Goal: Task Accomplishment & Management: Manage account settings

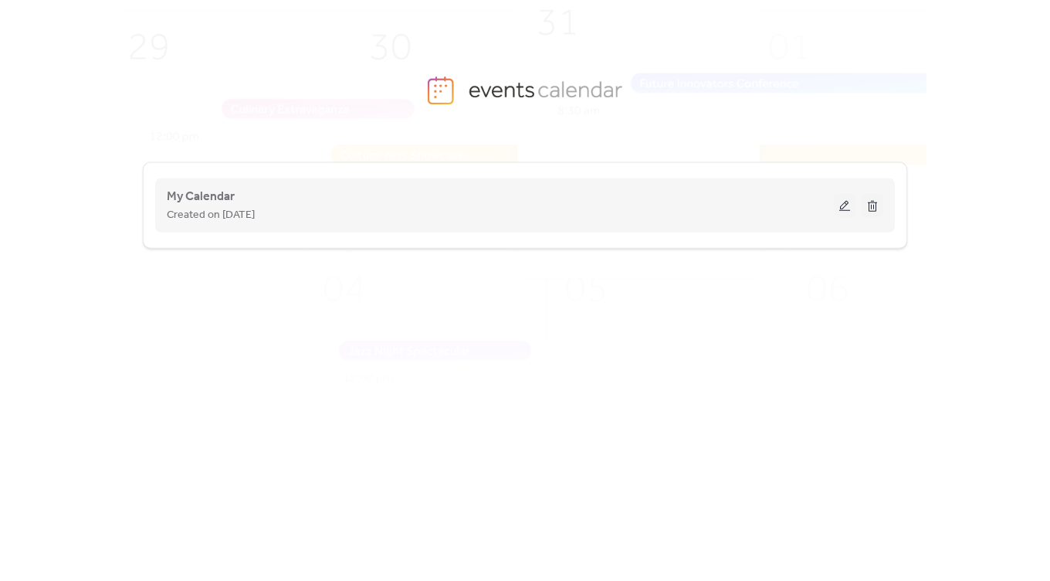
click at [307, 206] on div "Created on [DATE]" at bounding box center [500, 214] width 667 height 19
click at [844, 206] on button at bounding box center [845, 205] width 22 height 23
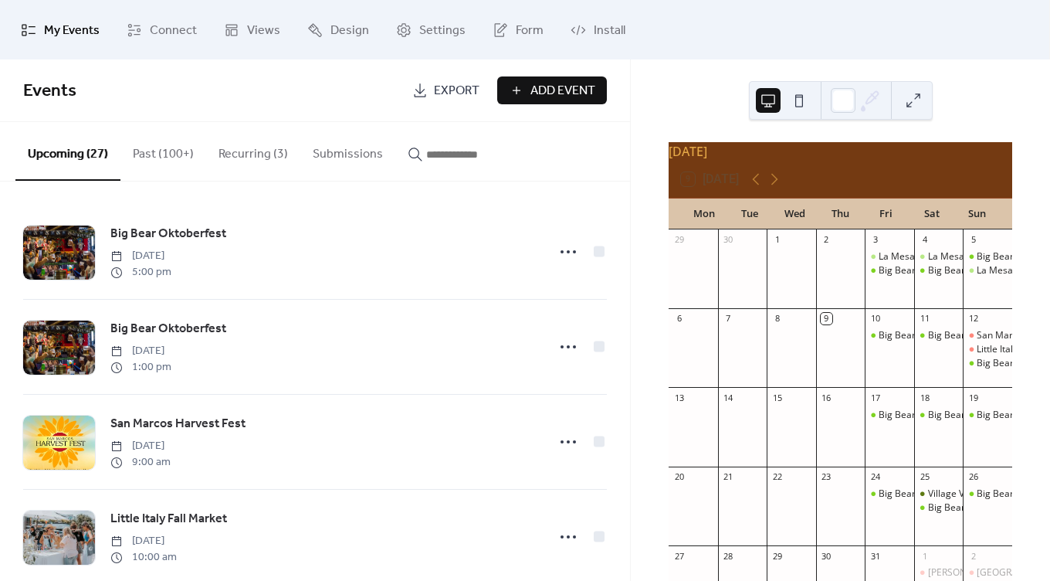
click at [792, 174] on div "9 [DATE]" at bounding box center [841, 179] width 344 height 37
click at [343, 25] on span "Design" at bounding box center [350, 31] width 39 height 24
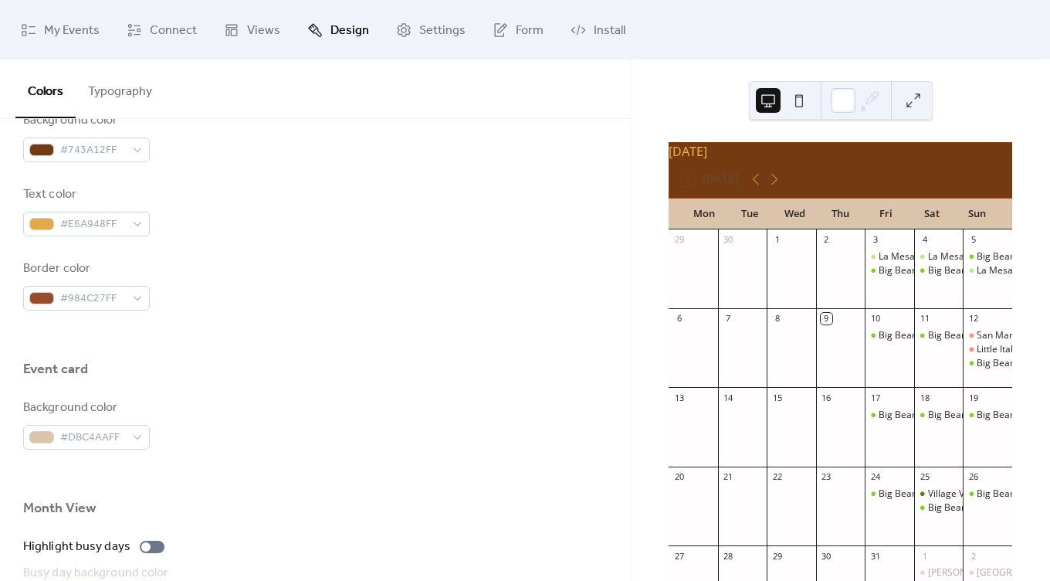
scroll to position [745, 0]
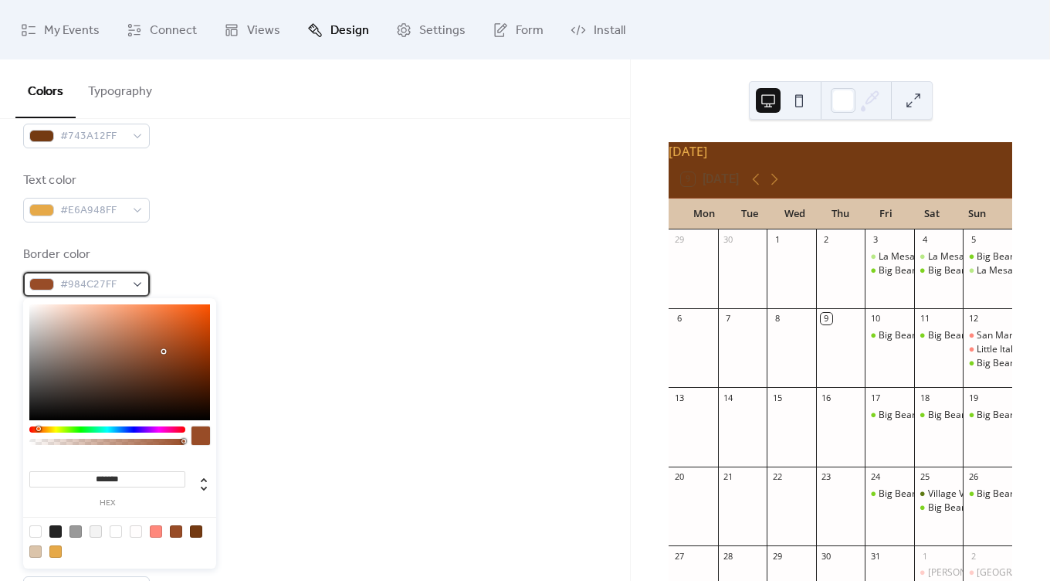
click at [127, 285] on div "#984C27FF" at bounding box center [86, 284] width 127 height 25
click at [98, 278] on span "#984C27FF" at bounding box center [92, 285] width 65 height 19
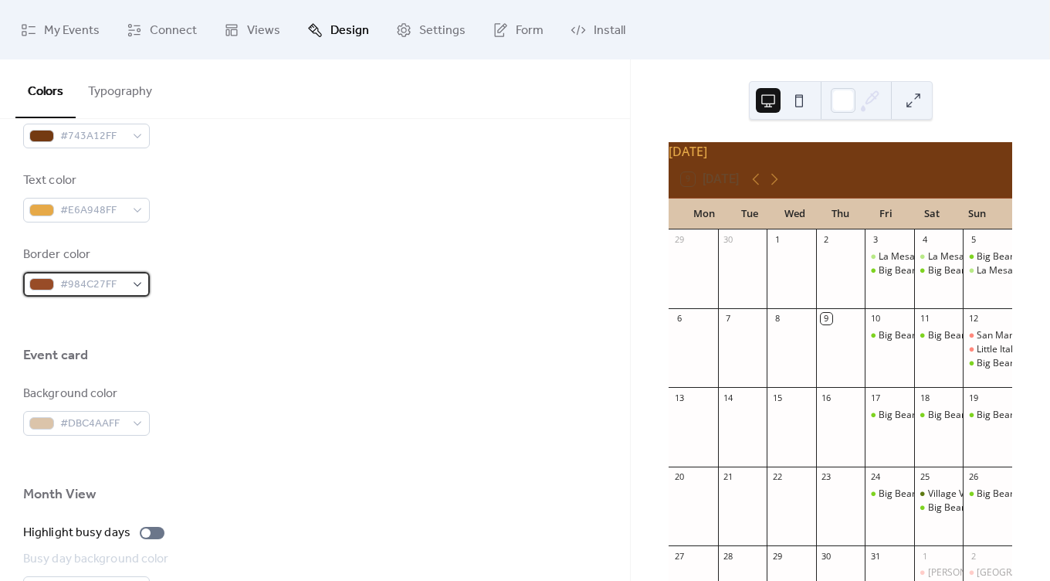
click at [87, 287] on span "#984C27FF" at bounding box center [92, 285] width 65 height 19
click at [93, 283] on span "#984C27FF" at bounding box center [92, 285] width 65 height 19
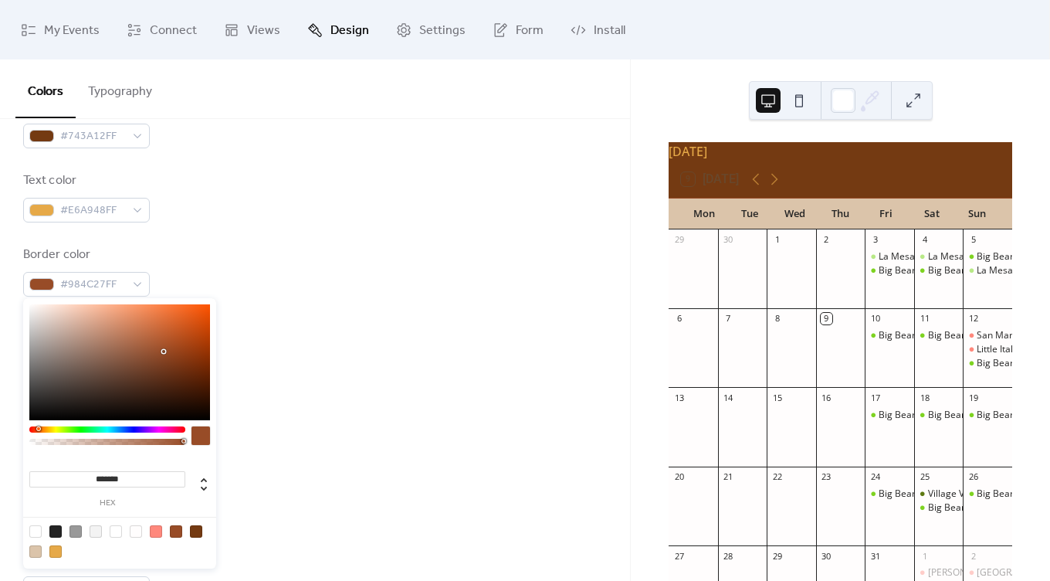
click at [128, 476] on input "*******" at bounding box center [107, 479] width 156 height 16
click at [128, 477] on input "*******" at bounding box center [107, 479] width 156 height 16
paste input "*"
type input "*******"
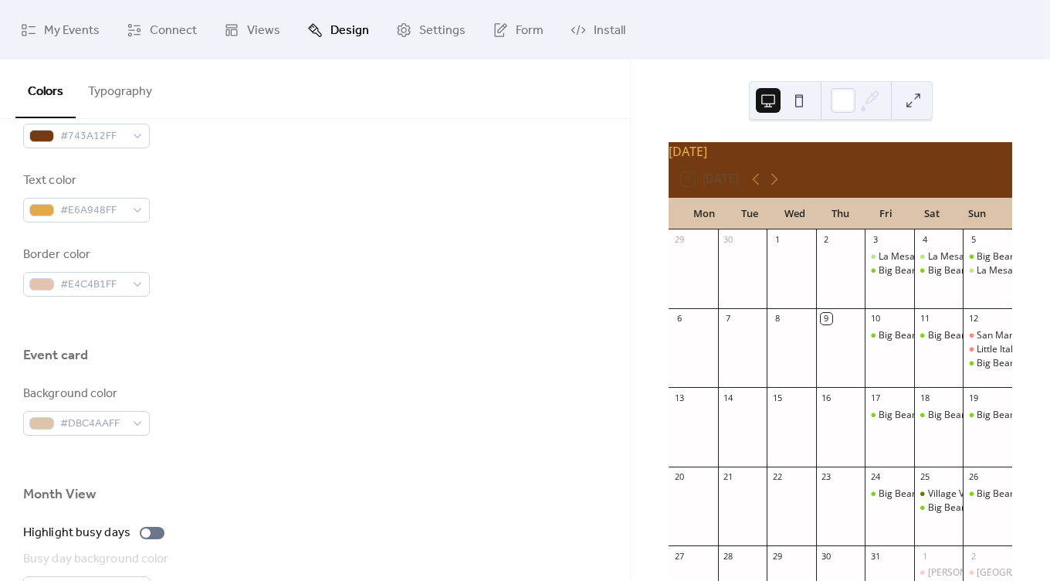
click at [399, 317] on div at bounding box center [315, 321] width 584 height 49
click at [201, 312] on div at bounding box center [315, 321] width 584 height 49
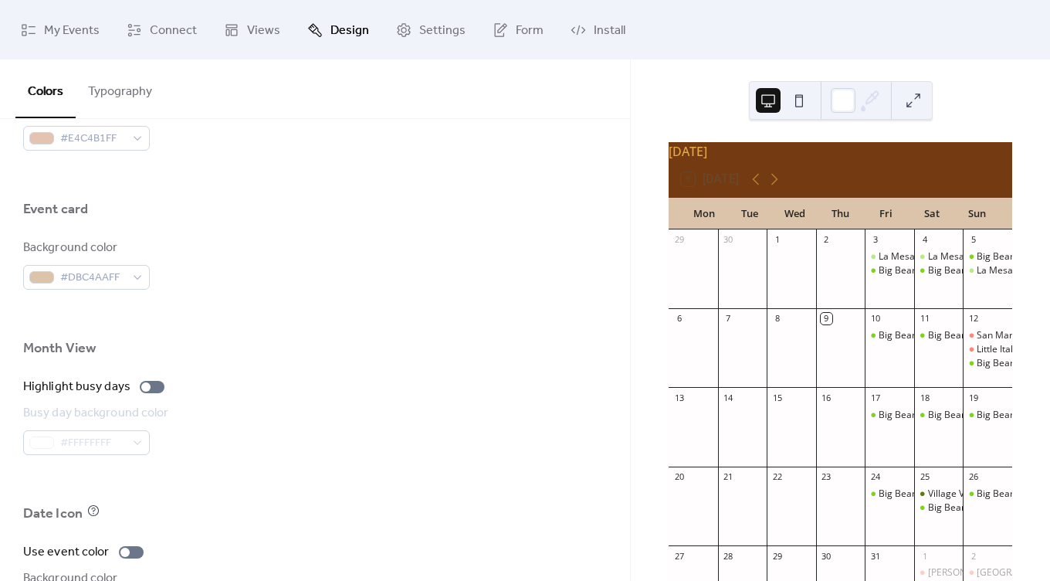
scroll to position [882, 0]
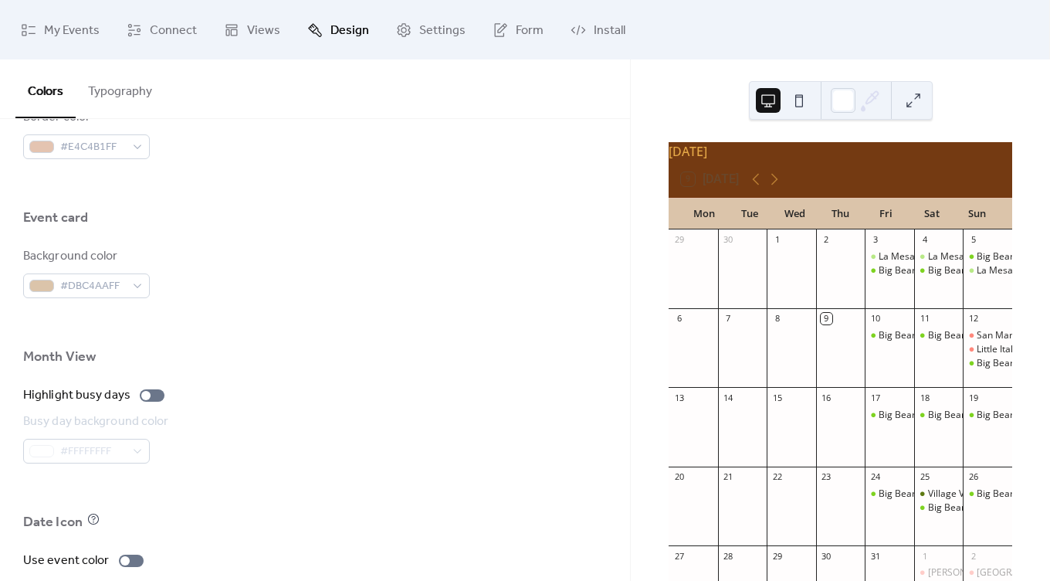
click at [802, 95] on button at bounding box center [799, 100] width 25 height 25
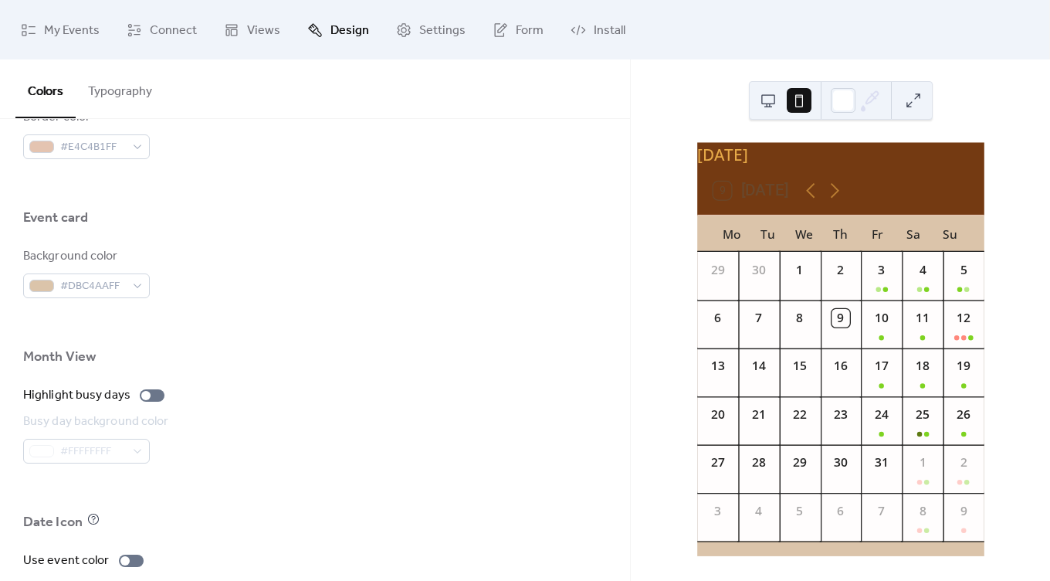
click at [767, 95] on button at bounding box center [768, 100] width 25 height 25
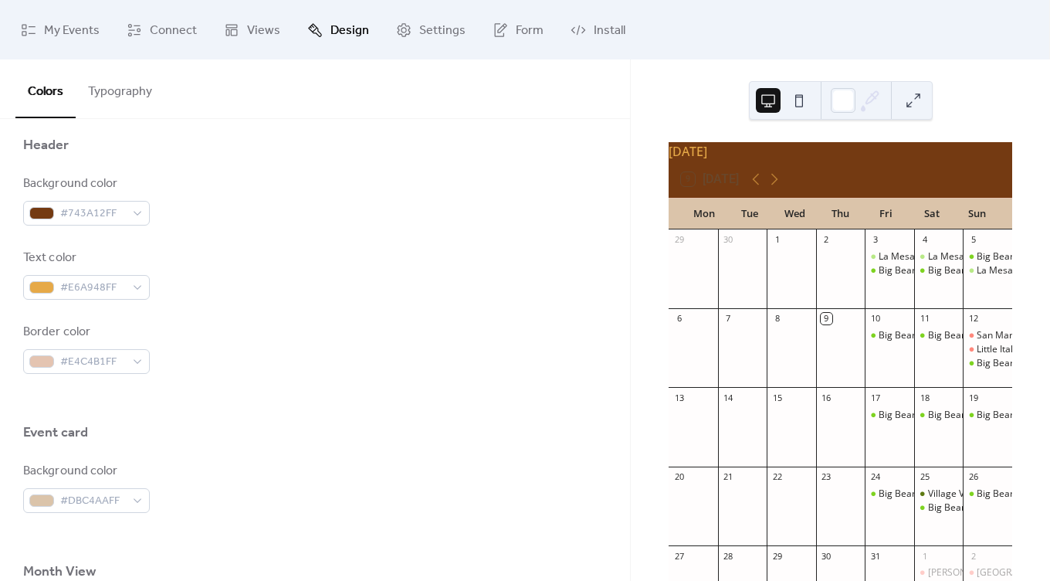
scroll to position [639, 0]
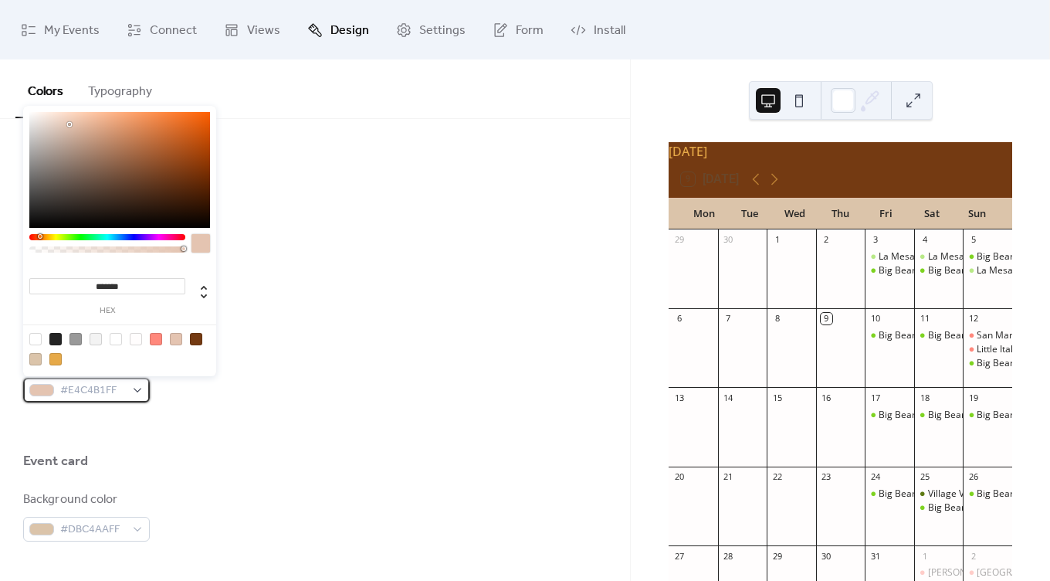
click at [134, 384] on div "#E4C4B1FF" at bounding box center [86, 390] width 127 height 25
click at [346, 273] on div "Background color #743A12FF Text color #E6A948FF Border color #E4C4B1FF" at bounding box center [315, 302] width 584 height 199
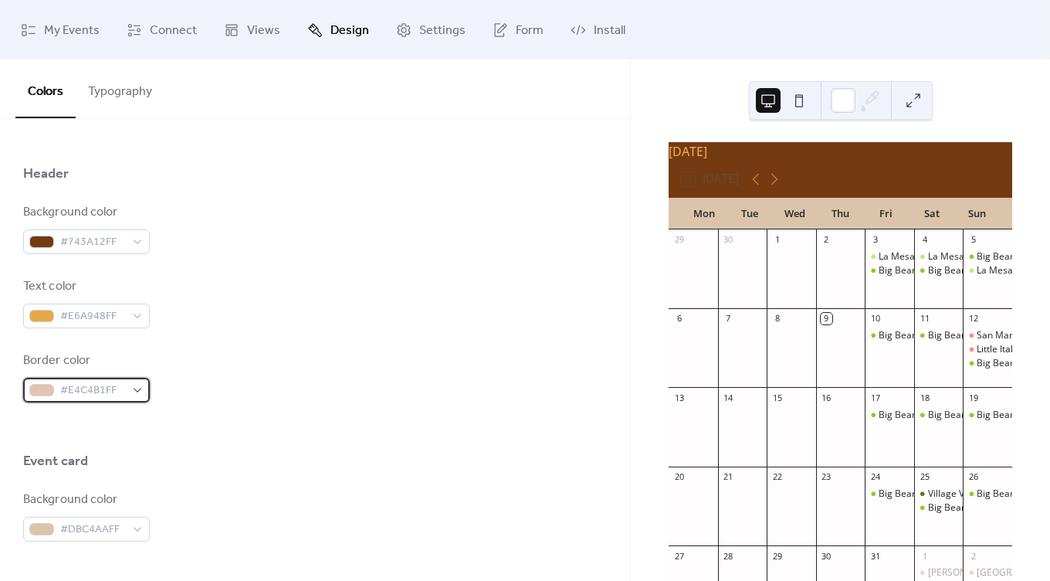
click at [122, 389] on span "#E4C4B1FF" at bounding box center [92, 391] width 65 height 19
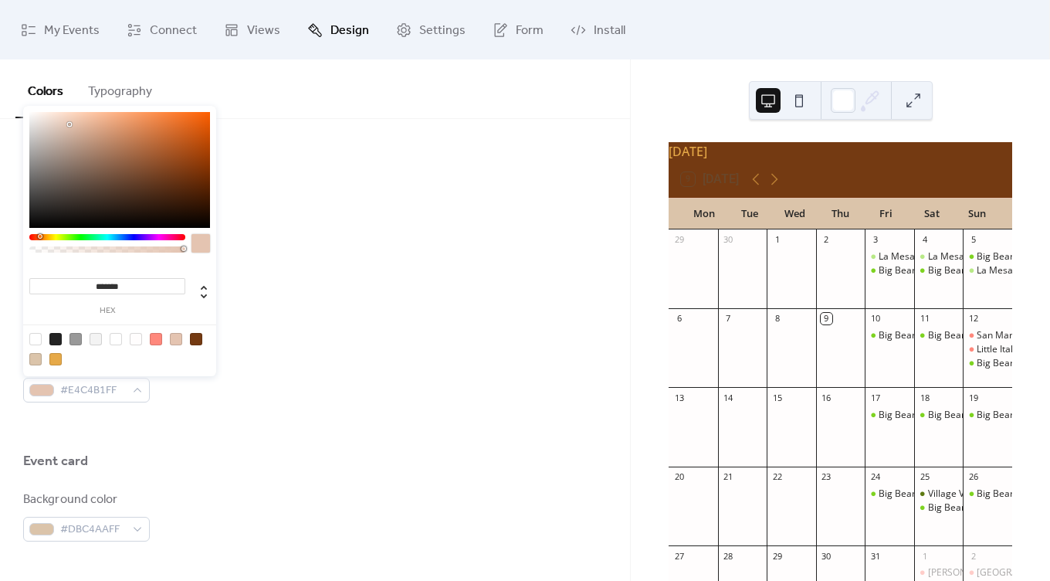
click at [197, 334] on div at bounding box center [196, 339] width 12 height 12
type input "*******"
click at [332, 236] on div "Background color #743A12FF" at bounding box center [315, 228] width 584 height 51
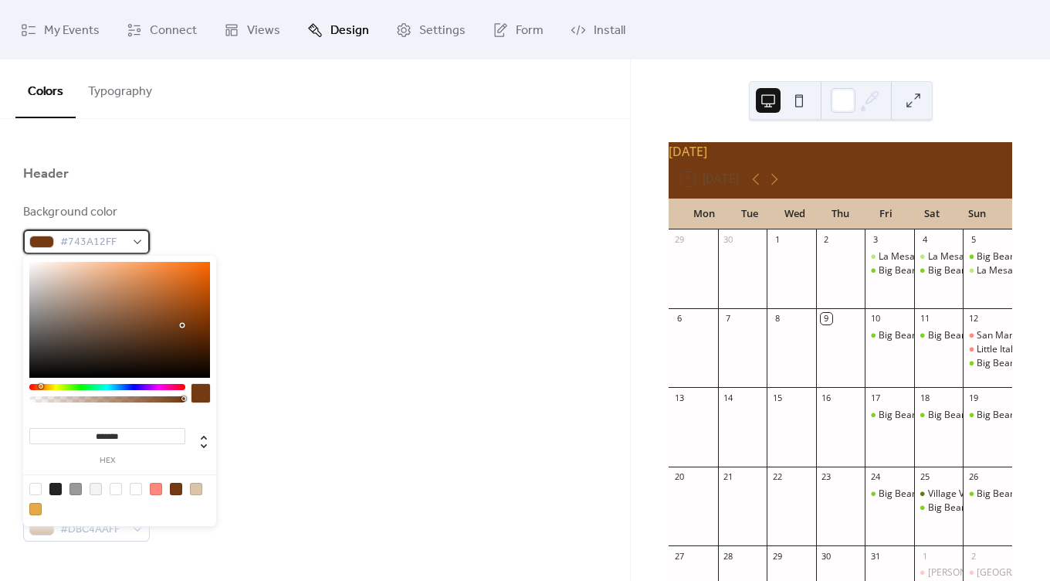
click at [114, 235] on span "#743A12FF" at bounding box center [92, 242] width 65 height 19
click at [124, 430] on input "*******" at bounding box center [107, 436] width 156 height 16
paste input
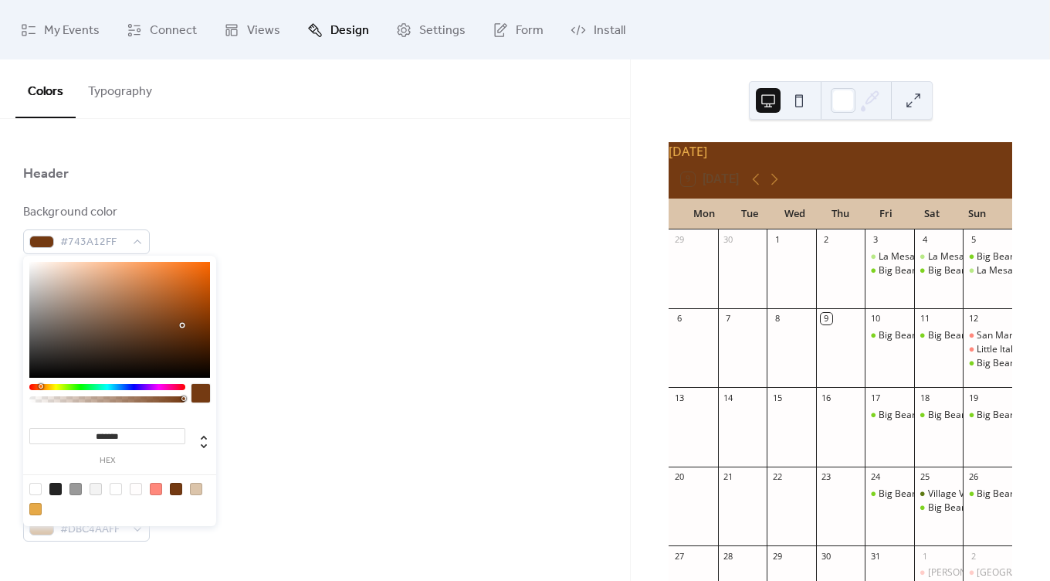
type input "*******"
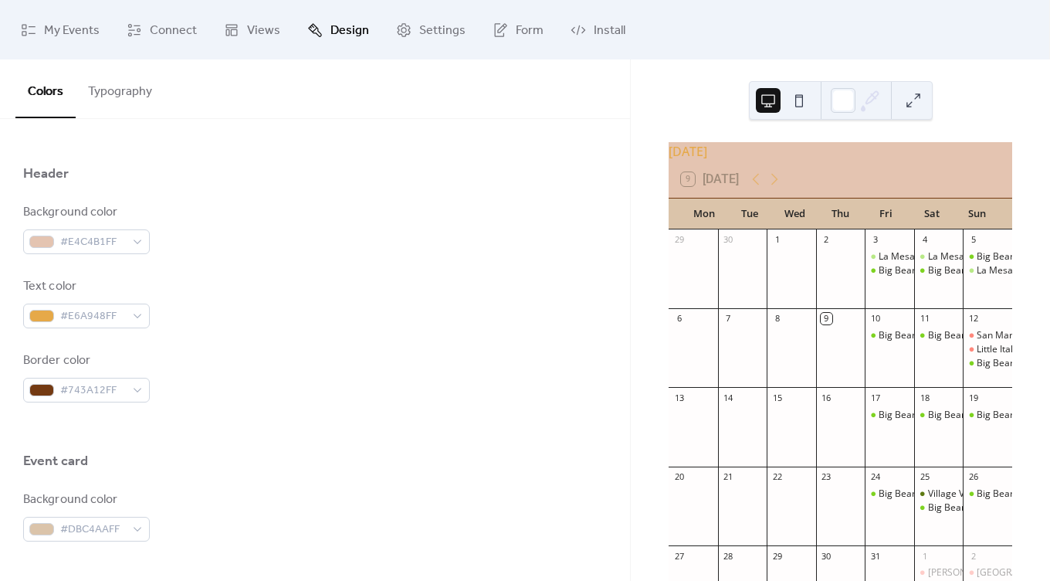
click at [396, 333] on div "Background color #E4C4B1FF Text color #E6A948FF Border color #743A12FF" at bounding box center [315, 302] width 584 height 199
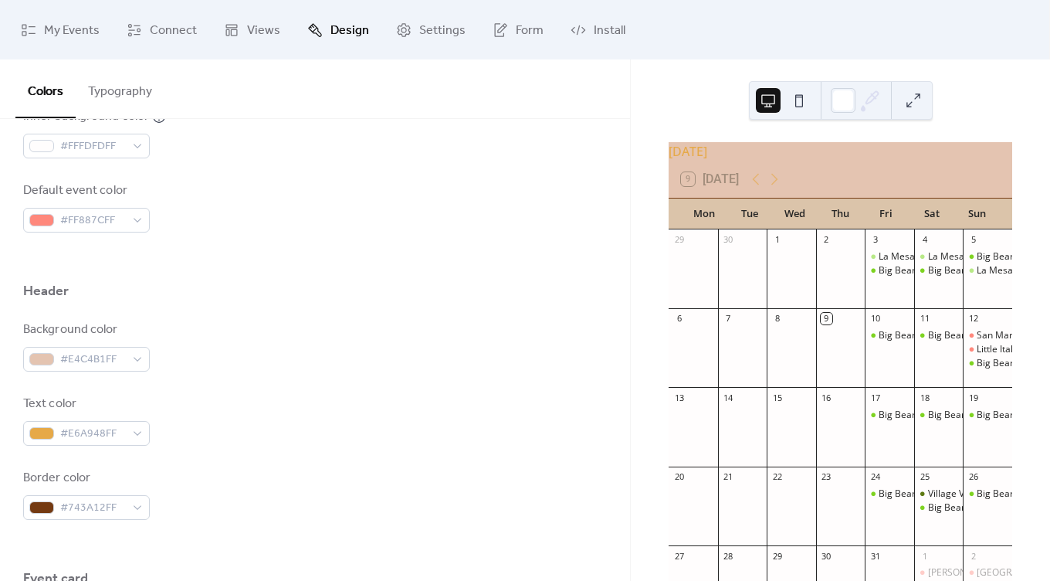
scroll to position [560, 0]
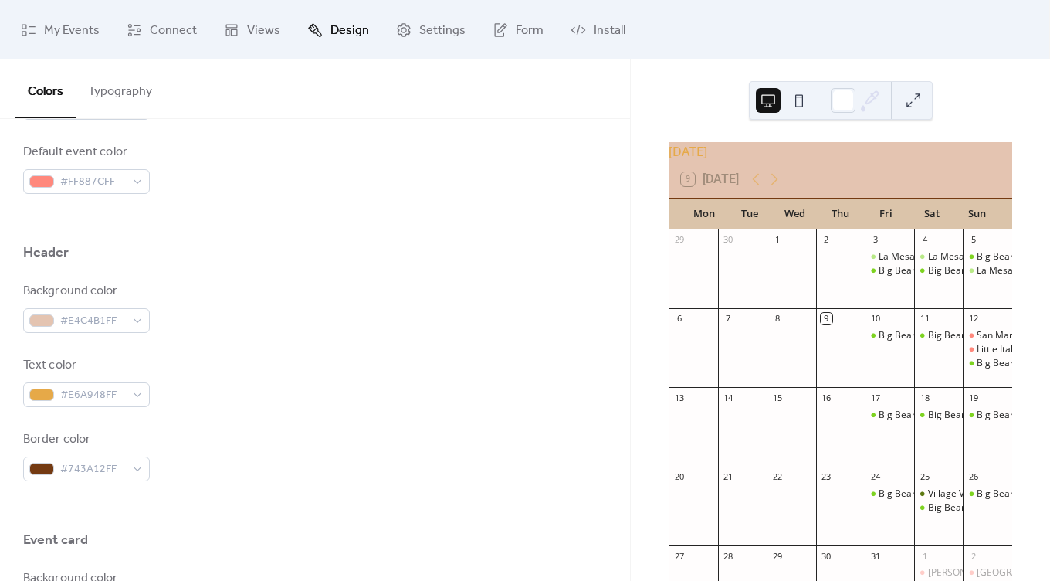
click at [120, 379] on div "Text color #E6A948FF" at bounding box center [86, 381] width 127 height 51
click at [114, 392] on span "#E6A948FF" at bounding box center [92, 395] width 65 height 19
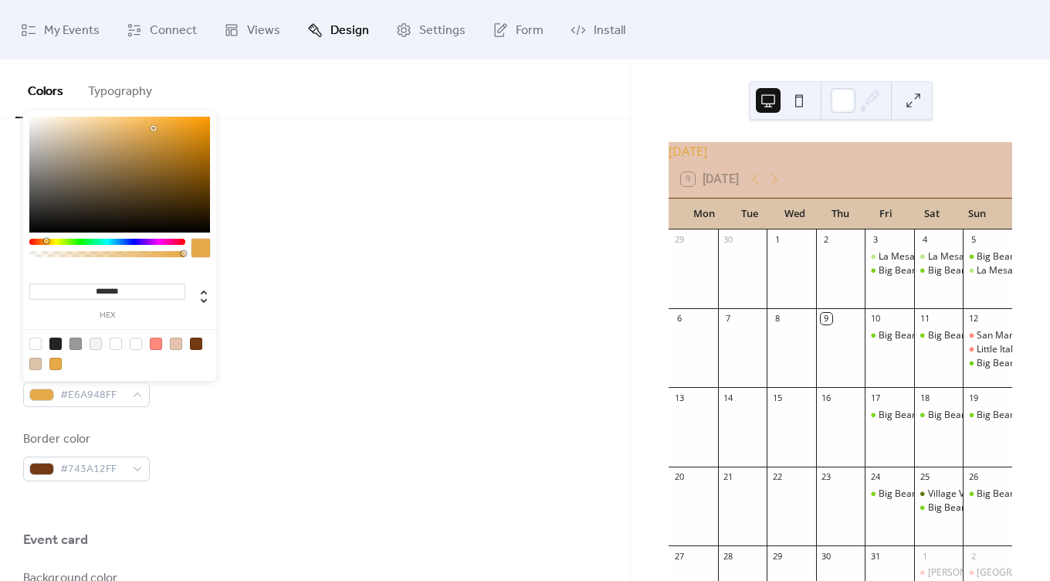
click at [53, 344] on div at bounding box center [55, 344] width 12 height 12
type input "*******"
click at [324, 240] on div at bounding box center [315, 218] width 584 height 49
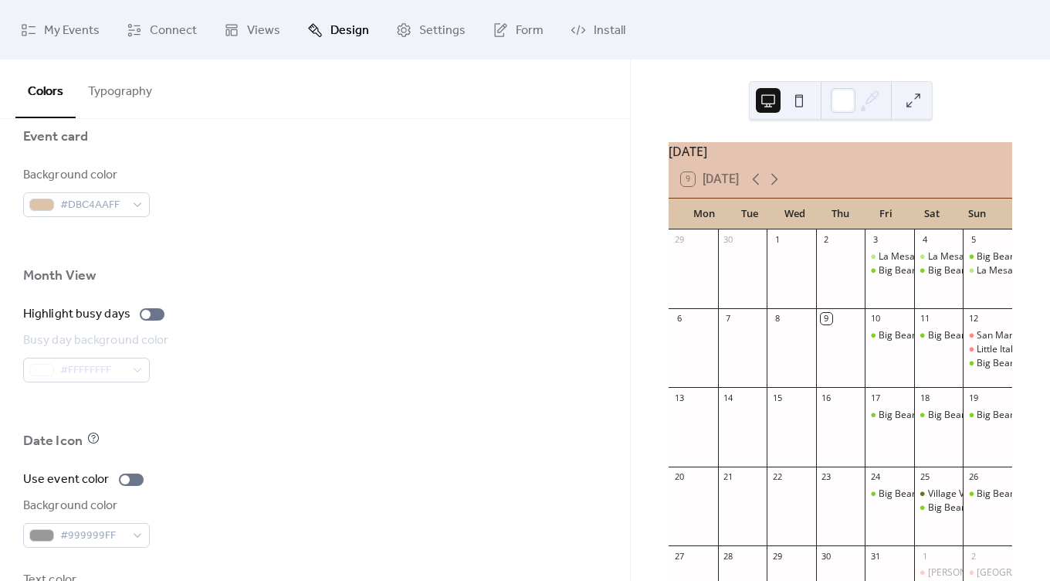
scroll to position [1033, 0]
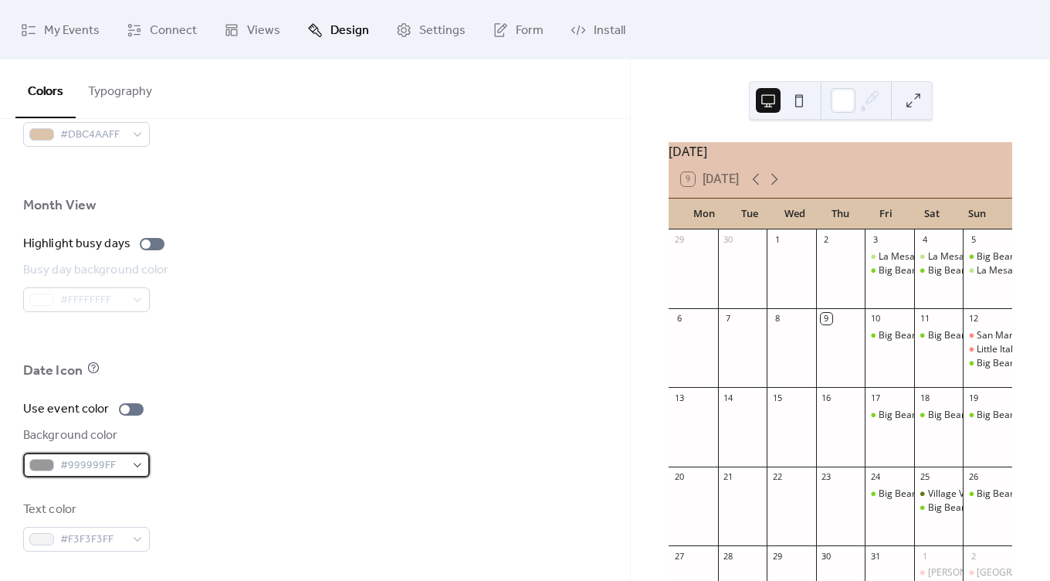
click at [137, 456] on div "#999999FF" at bounding box center [86, 465] width 127 height 25
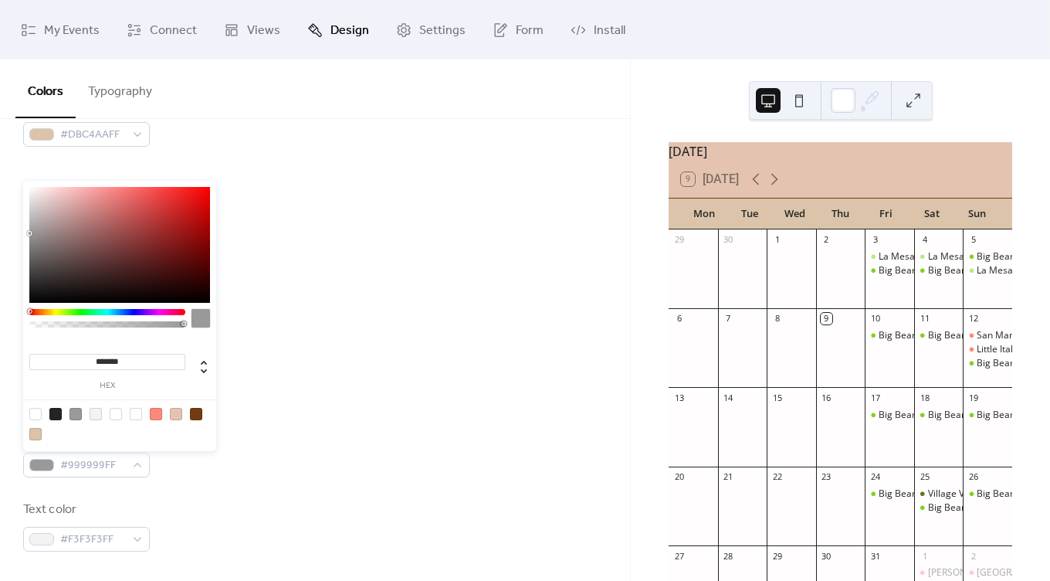
click at [56, 413] on div at bounding box center [55, 414] width 12 height 12
type input "*******"
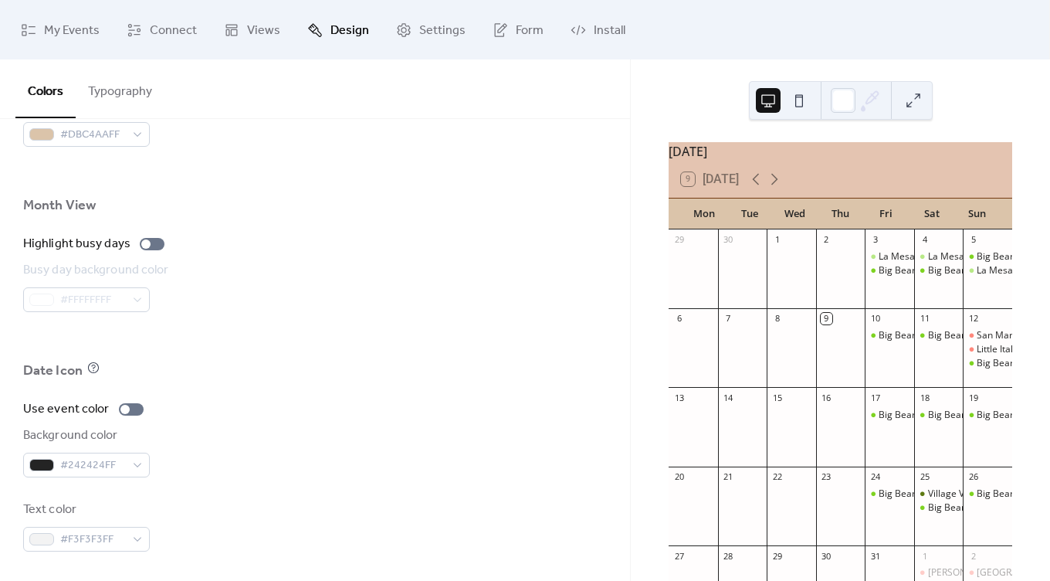
click at [388, 263] on div "Busy day background color #FFFFFFFF" at bounding box center [315, 286] width 584 height 51
click at [131, 408] on div at bounding box center [131, 409] width 25 height 12
click at [133, 408] on div at bounding box center [137, 409] width 9 height 9
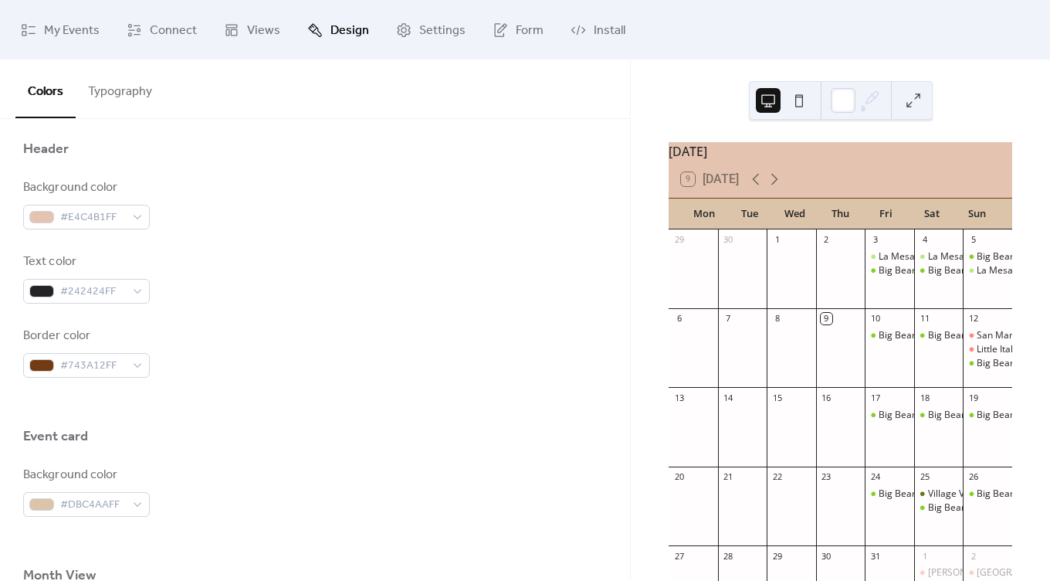
scroll to position [660, 0]
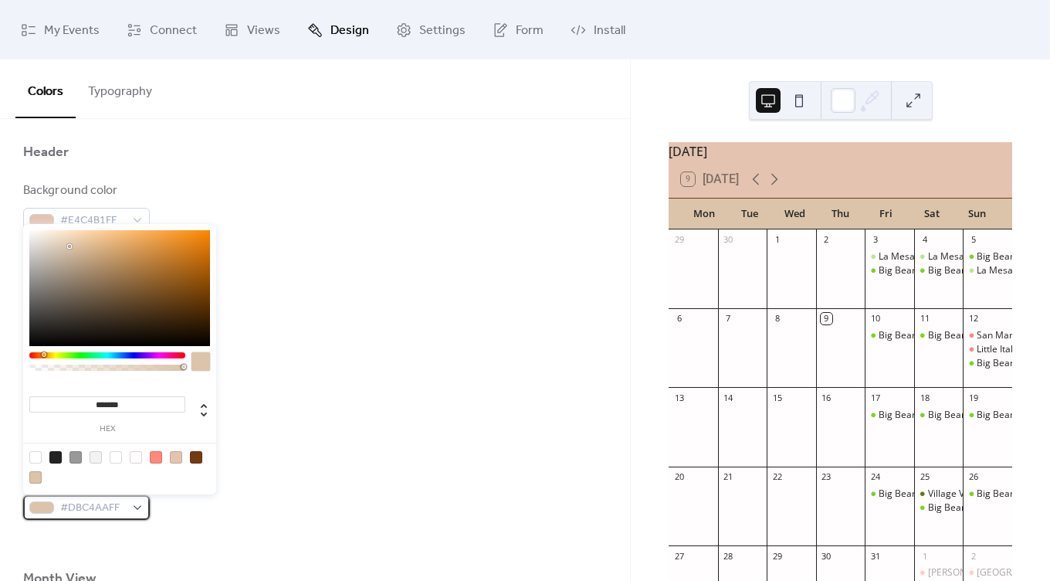
click at [120, 504] on span "#DBC4AAFF" at bounding box center [92, 508] width 65 height 19
click at [131, 399] on input "*******" at bounding box center [107, 404] width 156 height 16
click at [175, 459] on div at bounding box center [176, 457] width 12 height 12
type input "*******"
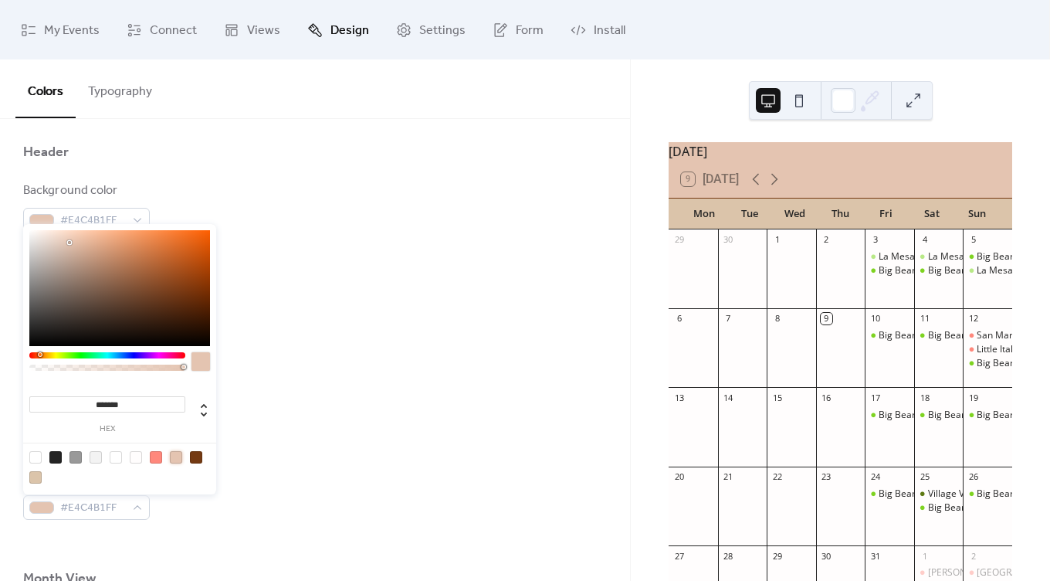
click at [175, 459] on div at bounding box center [176, 457] width 12 height 12
click at [310, 342] on div "Border color #743A12FF" at bounding box center [315, 355] width 584 height 51
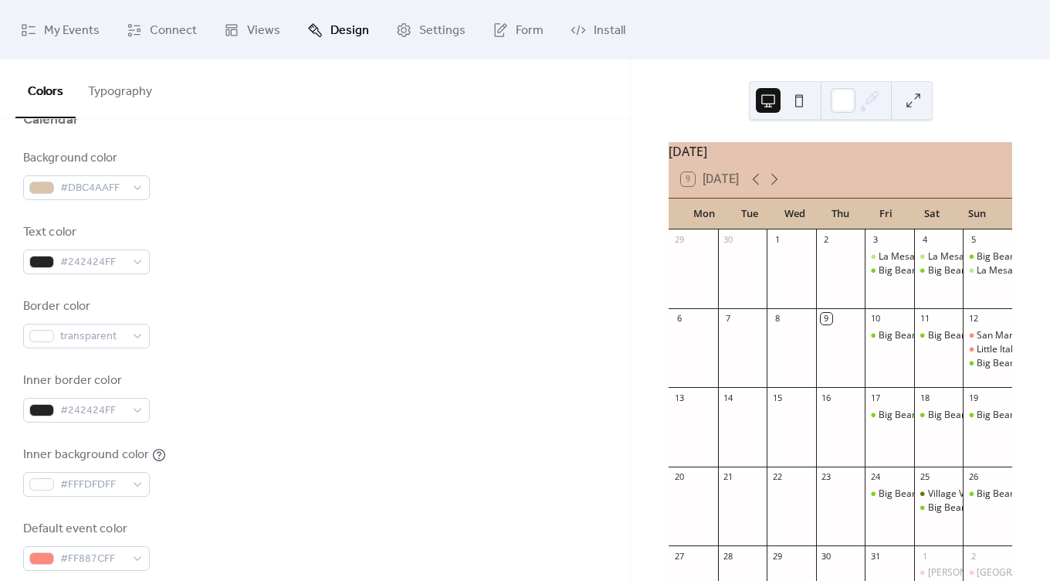
scroll to position [178, 0]
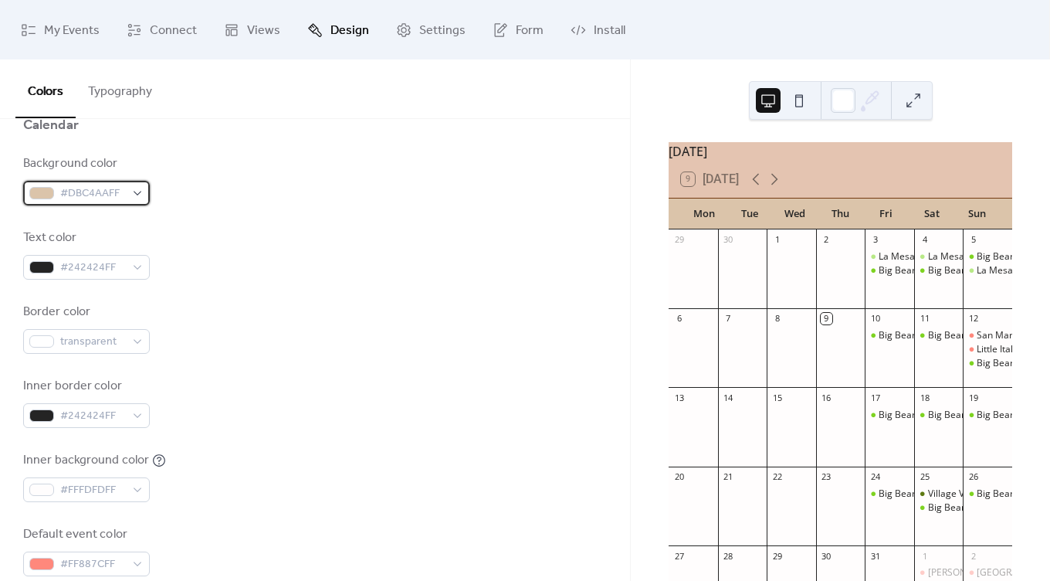
click at [134, 193] on div "#DBC4AAFF" at bounding box center [86, 193] width 127 height 25
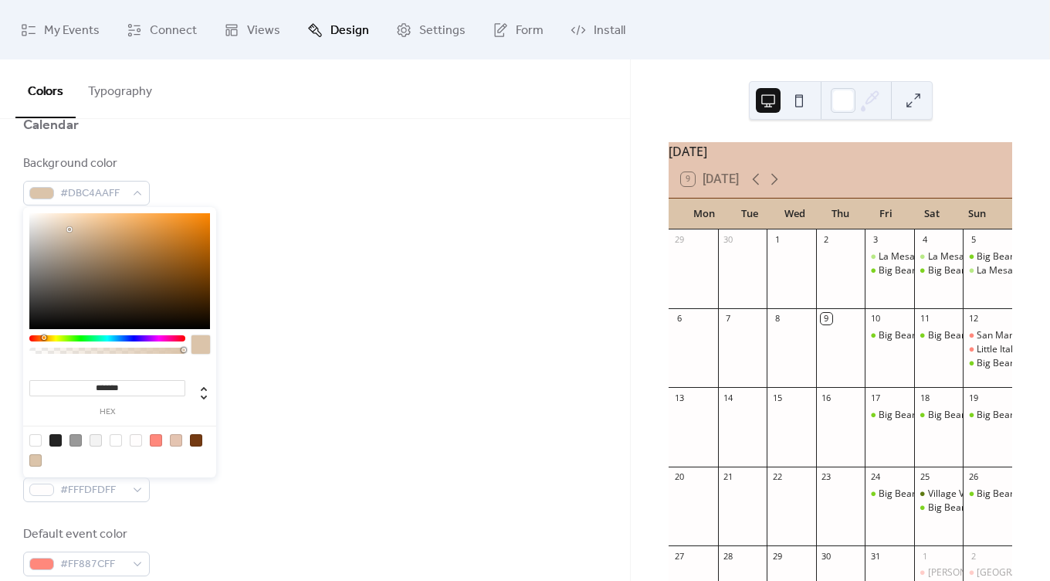
click at [177, 442] on div at bounding box center [176, 440] width 12 height 12
type input "*******"
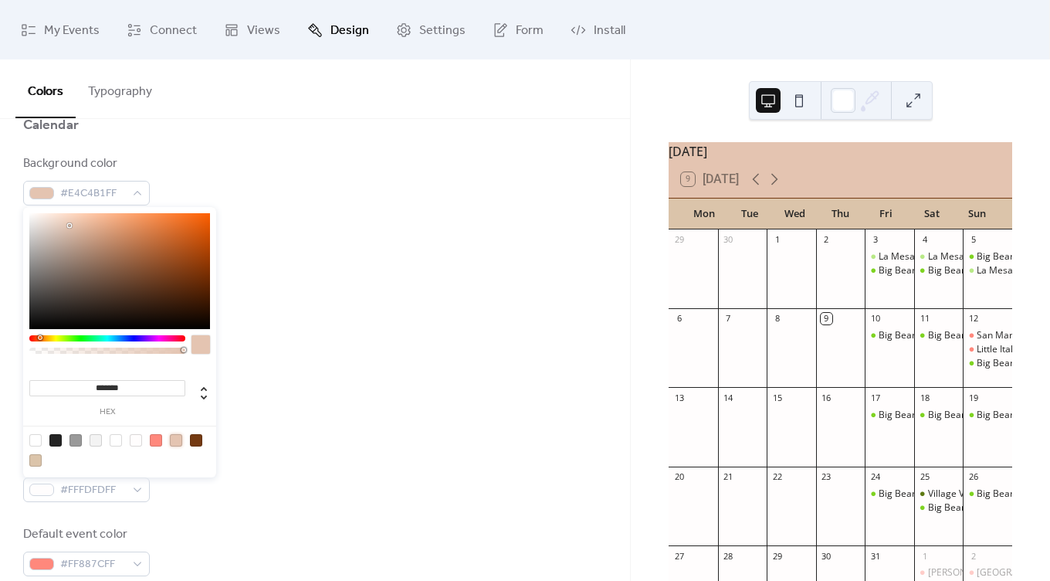
click at [338, 235] on div "Text color #242424FF" at bounding box center [315, 254] width 584 height 51
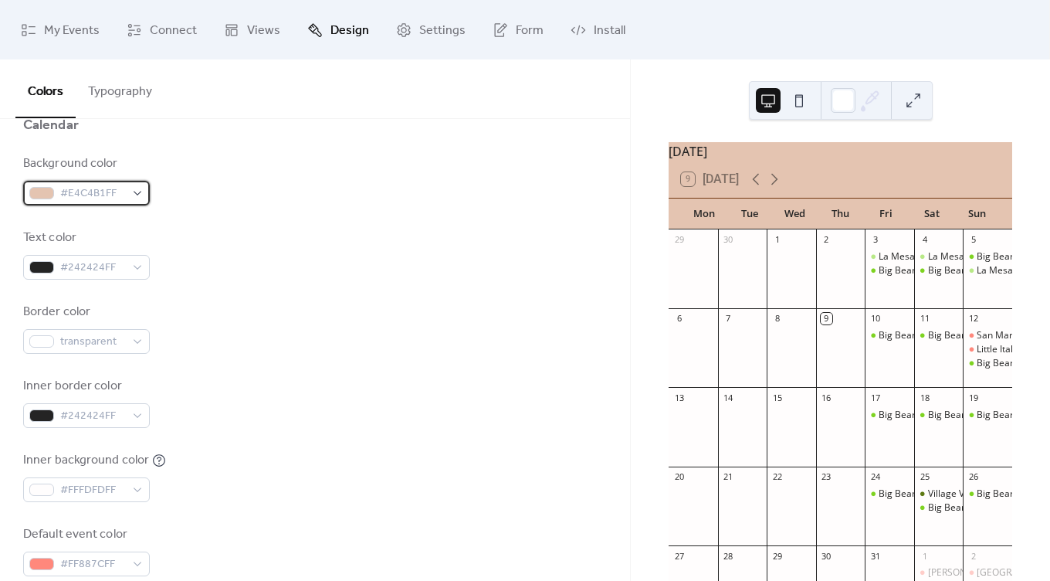
click at [107, 185] on span "#E4C4B1FF" at bounding box center [92, 194] width 65 height 19
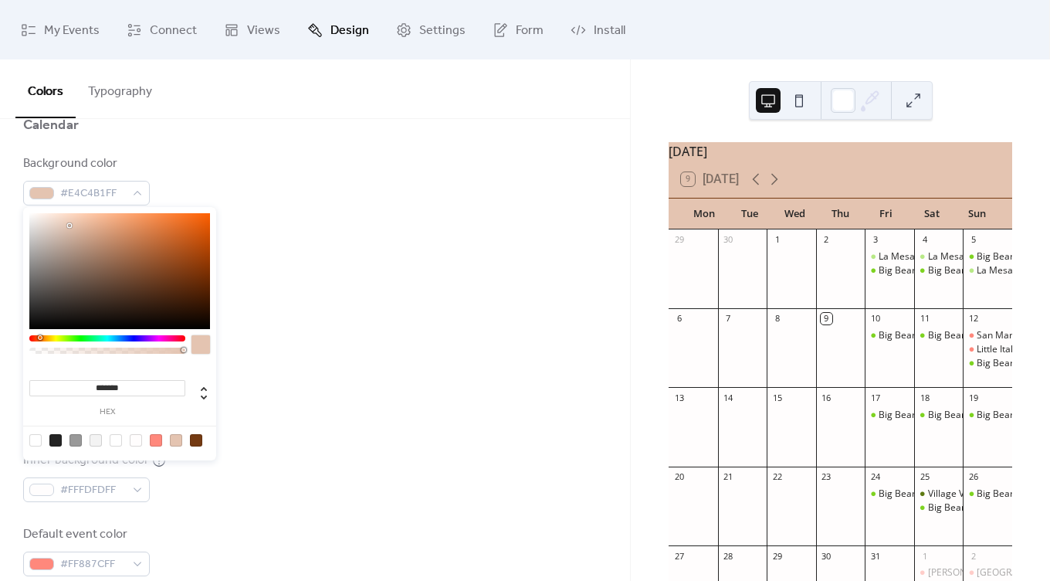
click at [131, 380] on input "*******" at bounding box center [107, 388] width 156 height 16
click at [132, 389] on input "*******" at bounding box center [107, 388] width 156 height 16
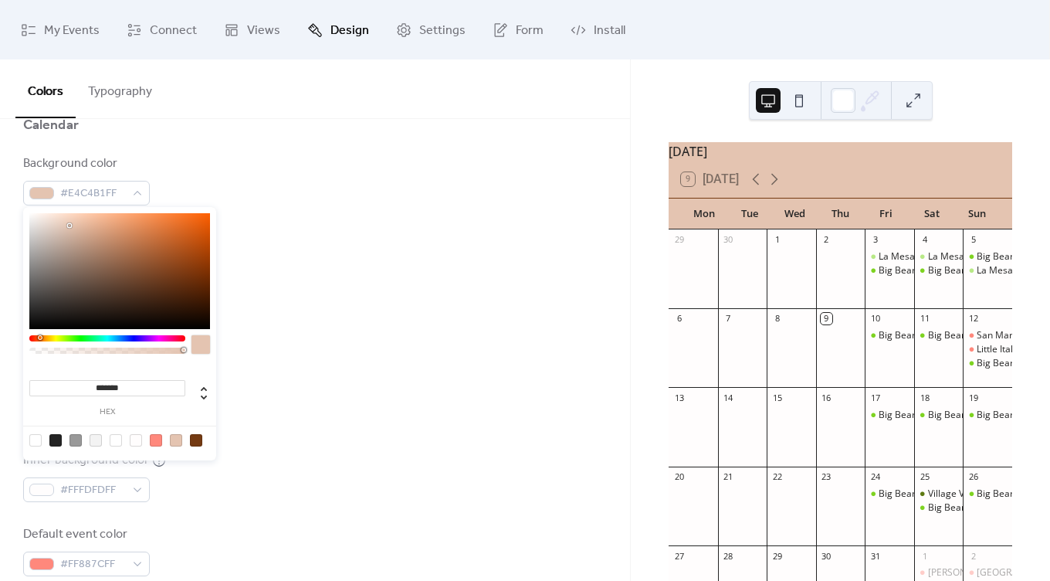
click at [132, 389] on input "*******" at bounding box center [107, 388] width 156 height 16
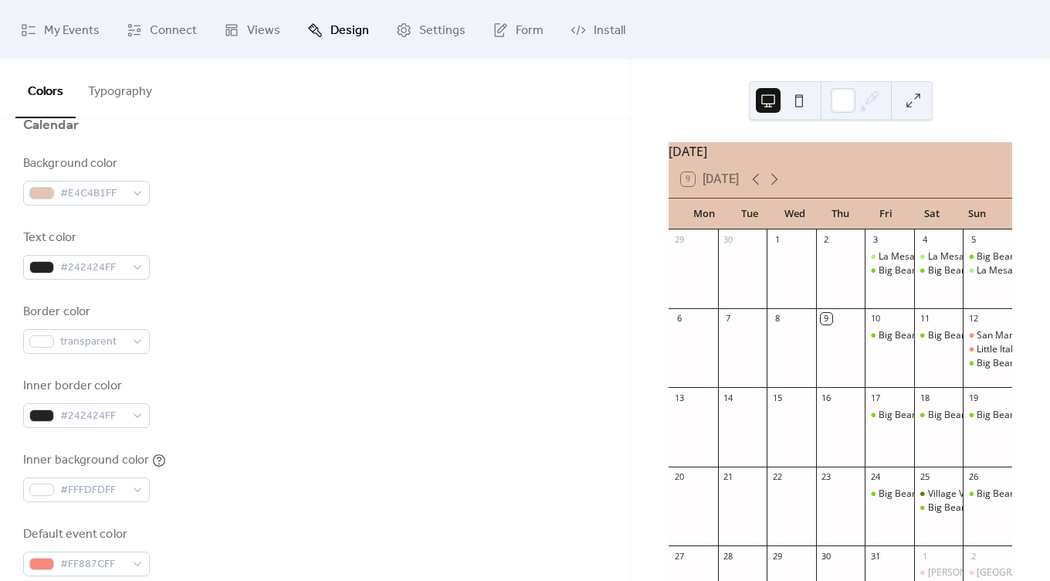
click at [305, 342] on div "Border color transparent" at bounding box center [315, 328] width 584 height 51
click at [799, 101] on button at bounding box center [799, 100] width 25 height 25
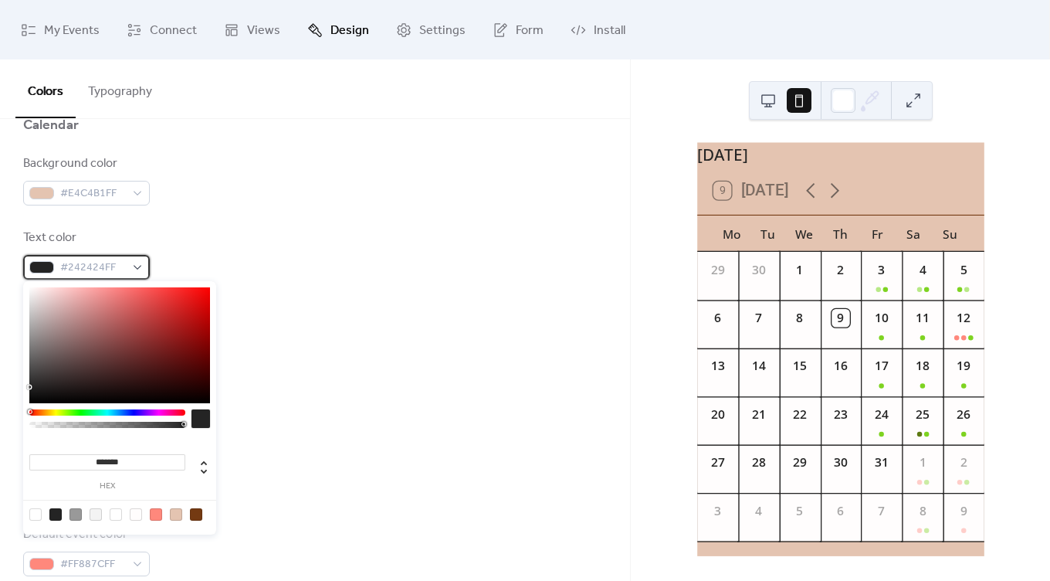
click at [132, 270] on div "#242424FF" at bounding box center [86, 267] width 127 height 25
type input "*******"
drag, startPoint x: 71, startPoint y: 353, endPoint x: 4, endPoint y: 422, distance: 96.1
click at [4, 422] on body "My Events Connect Views Design Settings Form Install Design Colors Typography C…" at bounding box center [525, 290] width 1050 height 581
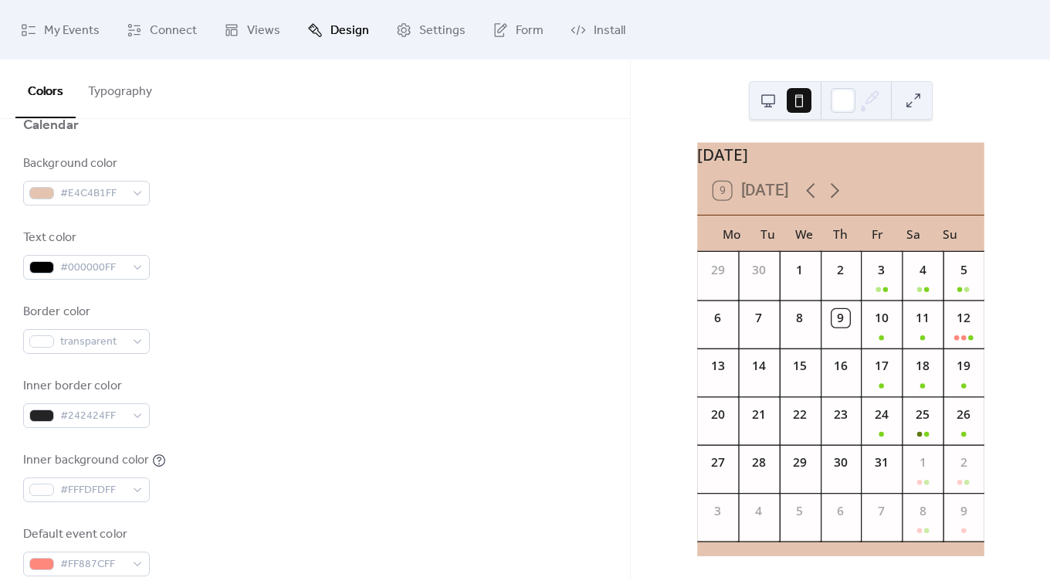
click at [369, 252] on div "Text color #000000FF" at bounding box center [315, 254] width 584 height 51
click at [137, 412] on div "#242424FF" at bounding box center [86, 415] width 127 height 25
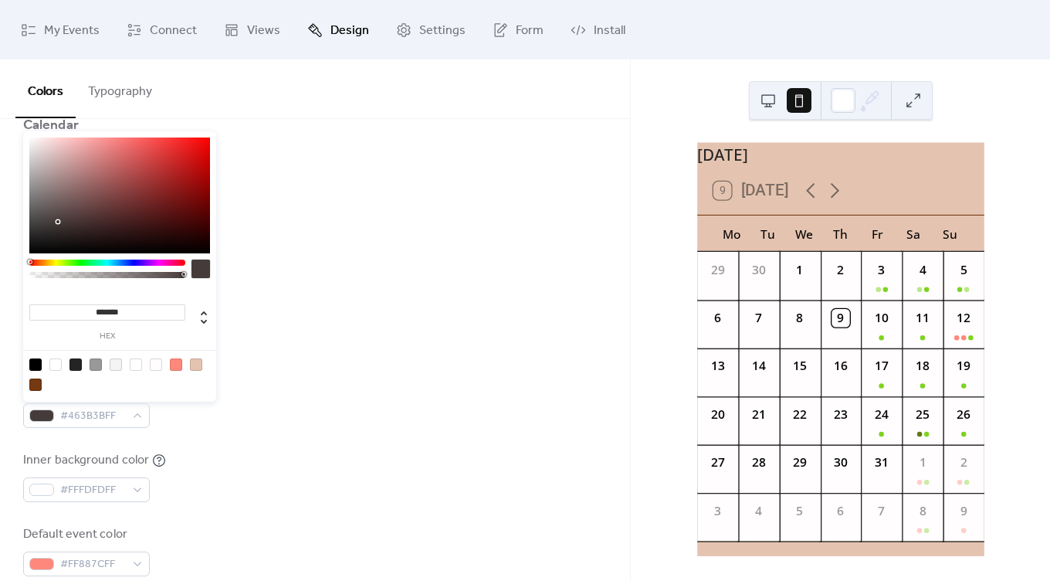
type input "*******"
drag, startPoint x: 91, startPoint y: 192, endPoint x: -6, endPoint y: 291, distance: 138.7
click at [0, 291] on html "My Events Connect Views Design Settings Form Install Design Colors Typography C…" at bounding box center [525, 290] width 1050 height 581
click at [456, 215] on div "Background color #E4C4B1FF Text color #000000FF Border color transparent Inner …" at bounding box center [315, 365] width 584 height 422
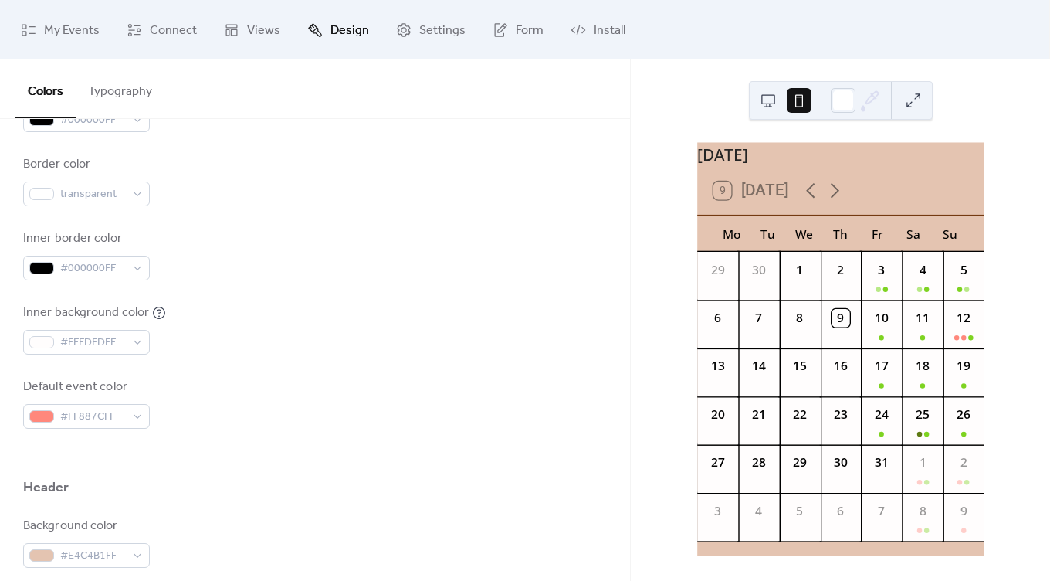
scroll to position [334, 0]
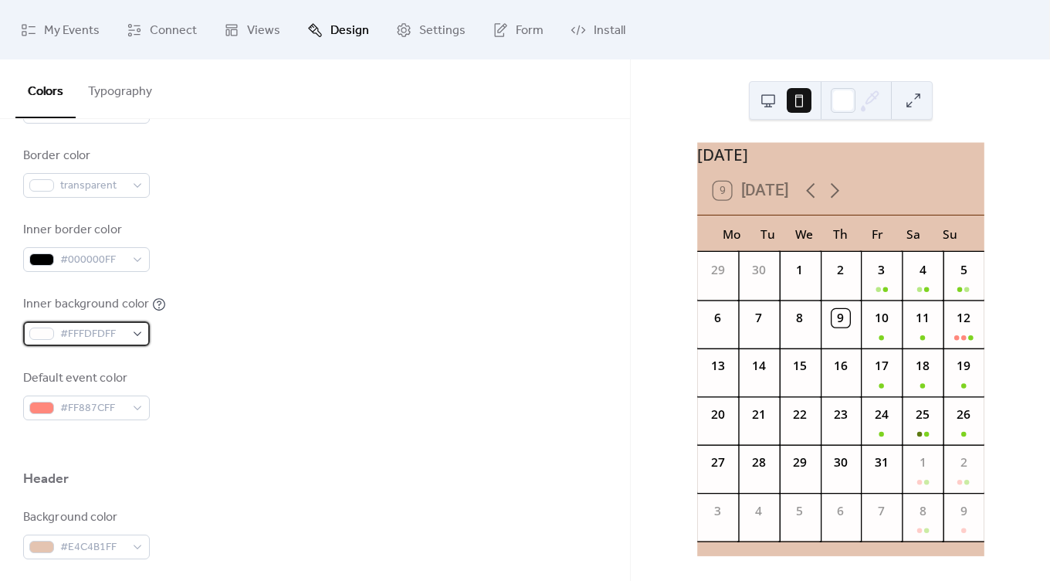
click at [111, 331] on span "#FFFDFDFF" at bounding box center [92, 334] width 65 height 19
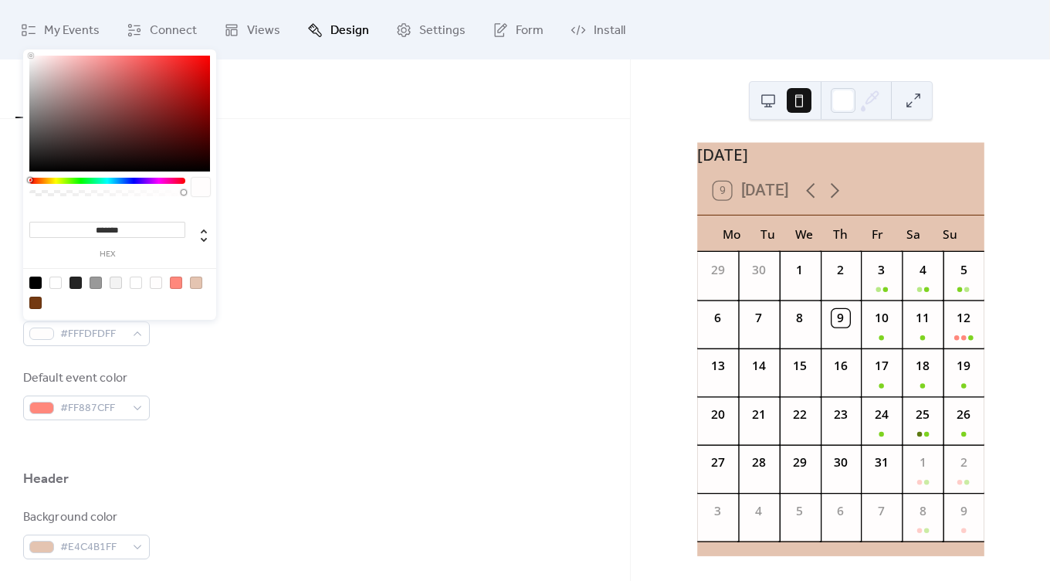
click at [194, 283] on div at bounding box center [196, 283] width 12 height 12
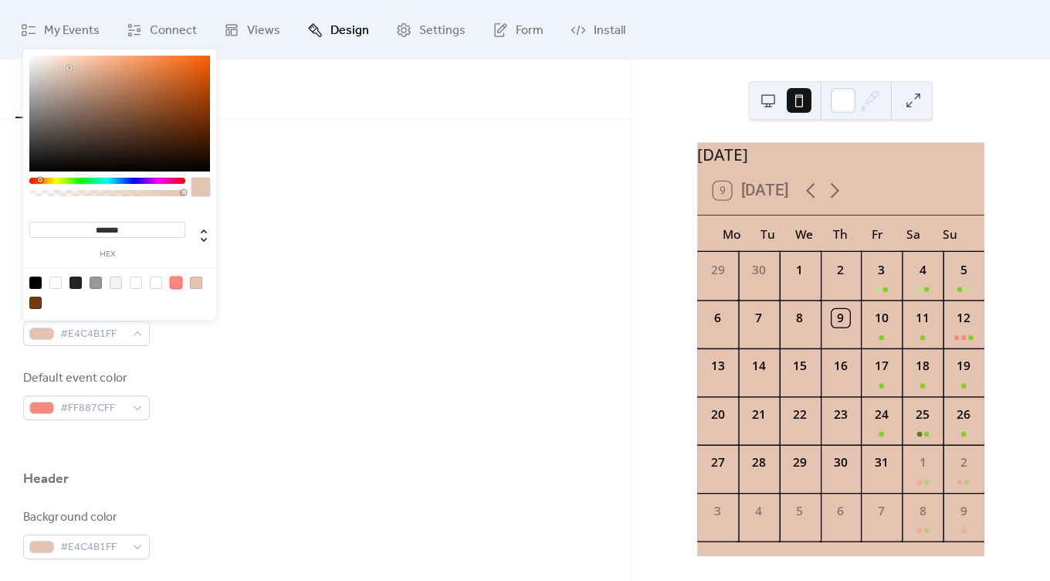
click at [179, 280] on div at bounding box center [176, 283] width 12 height 12
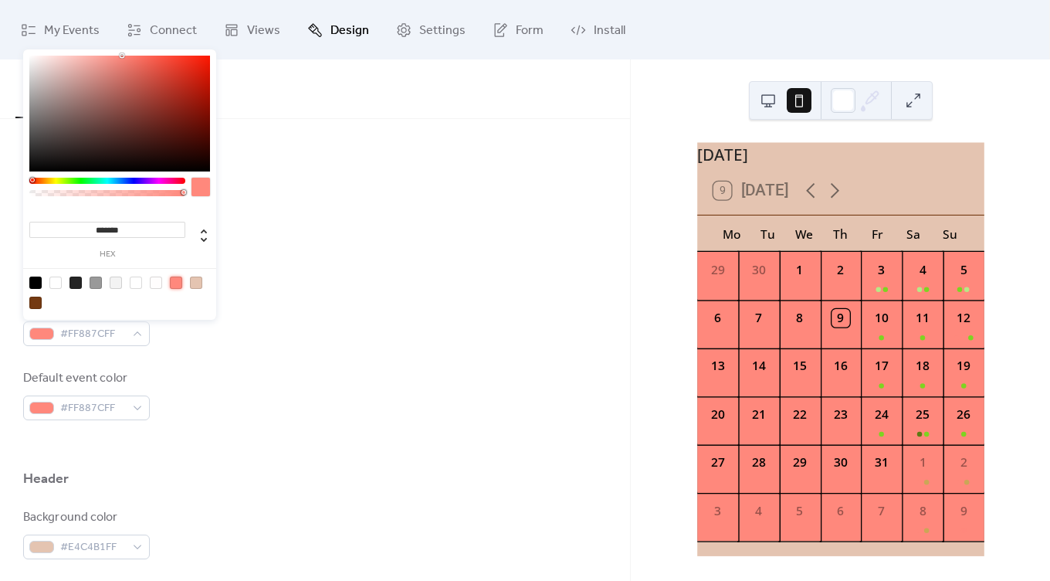
click at [53, 285] on div at bounding box center [55, 283] width 12 height 12
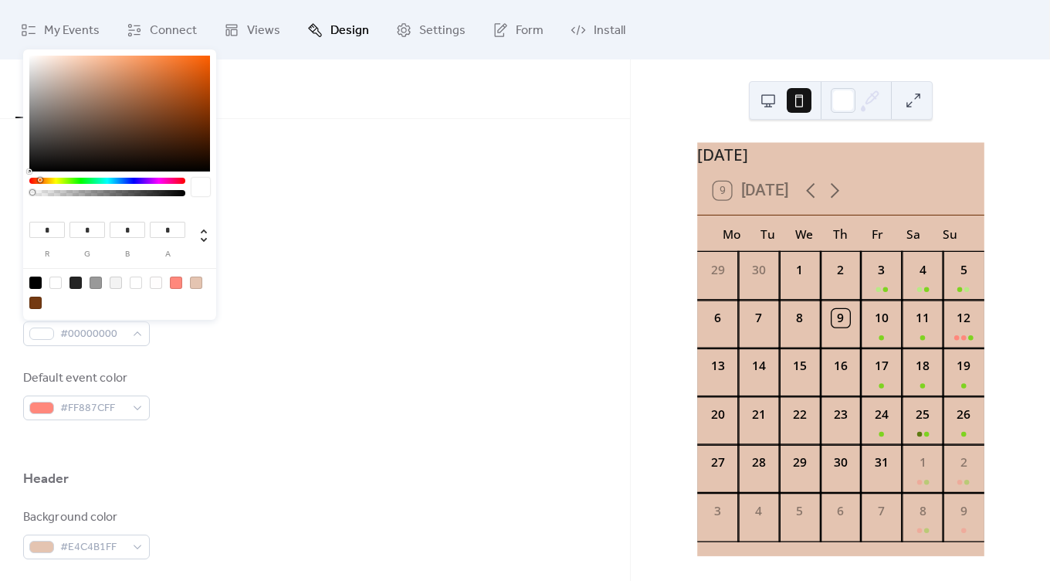
click at [46, 284] on div at bounding box center [120, 292] width 196 height 49
click at [53, 284] on div at bounding box center [55, 283] width 12 height 12
click at [137, 281] on div at bounding box center [136, 283] width 12 height 12
type input "***"
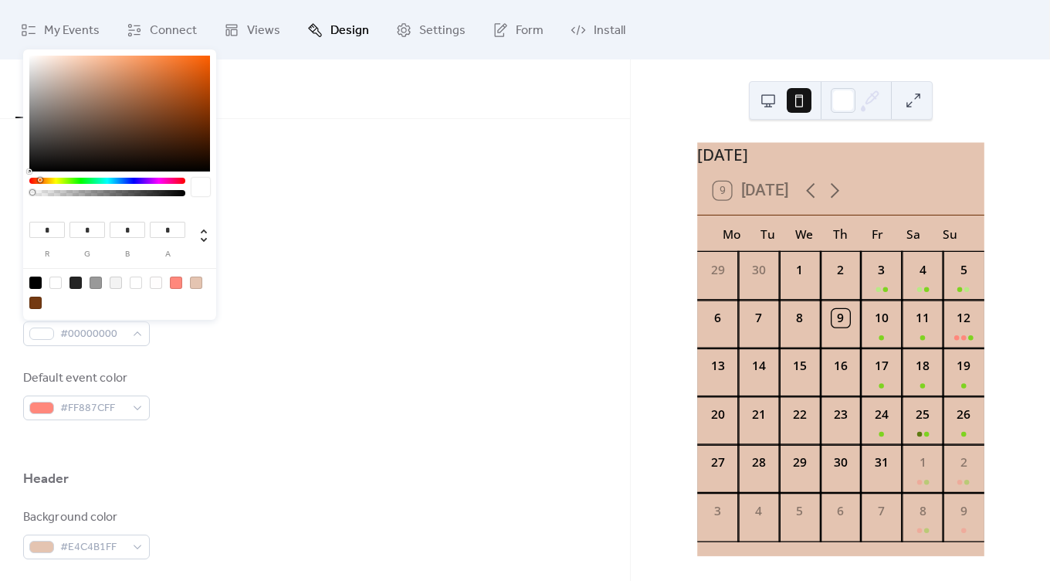
type input "***"
type input "*"
click at [156, 281] on div at bounding box center [156, 283] width 12 height 12
type input "***"
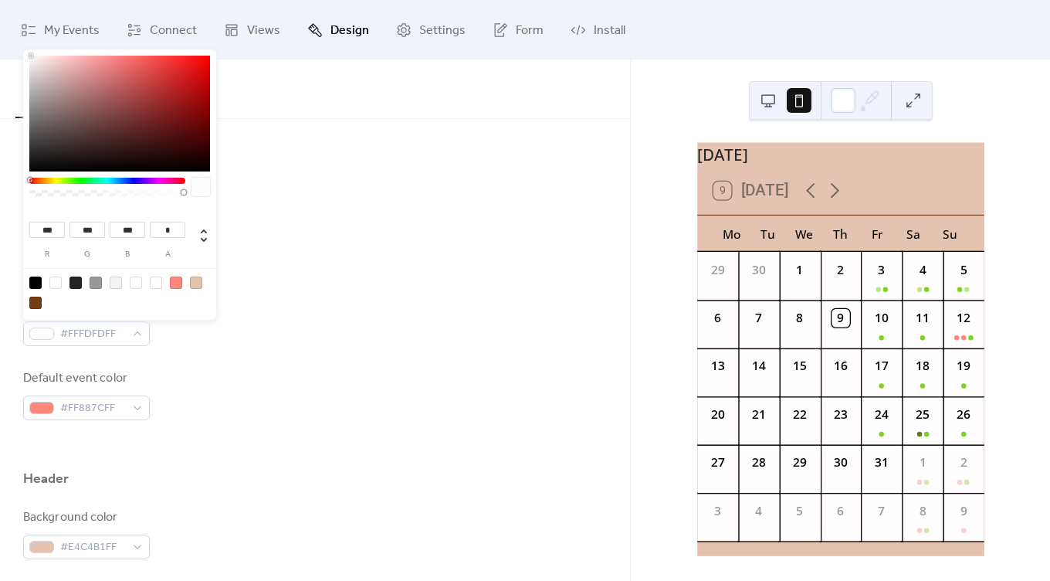
click at [317, 179] on div "Border color transparent" at bounding box center [315, 172] width 584 height 51
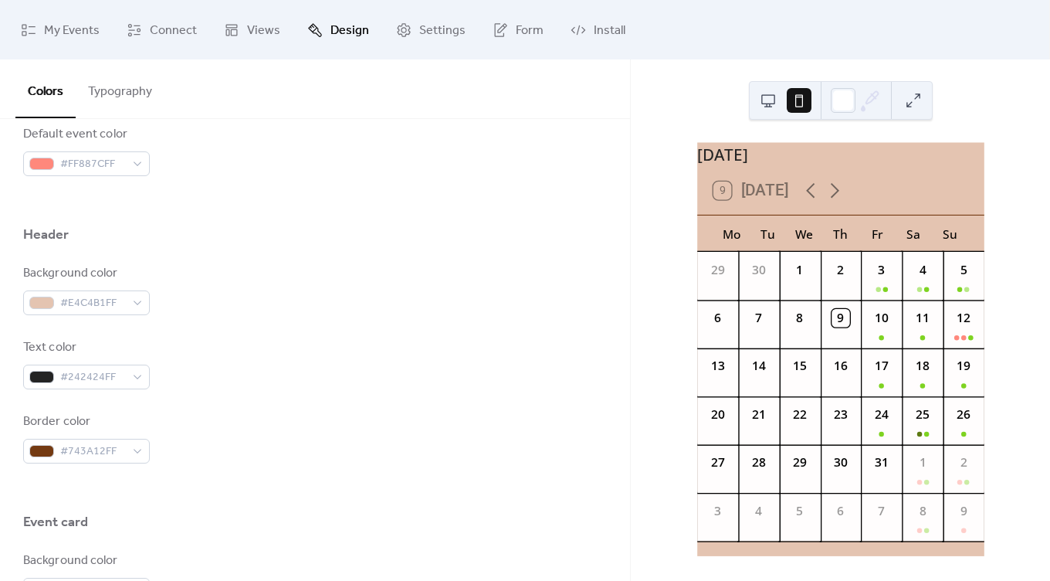
scroll to position [580, 0]
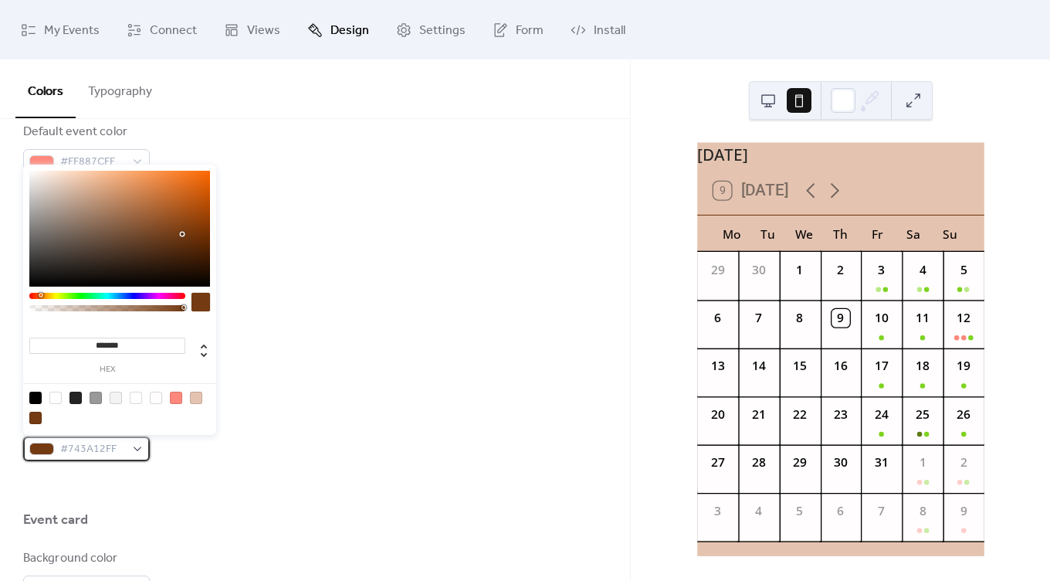
click at [97, 447] on span "#743A12FF" at bounding box center [92, 449] width 65 height 19
click at [42, 416] on div at bounding box center [120, 407] width 196 height 49
click at [365, 266] on div "Background color #E4C4B1FF" at bounding box center [315, 287] width 584 height 51
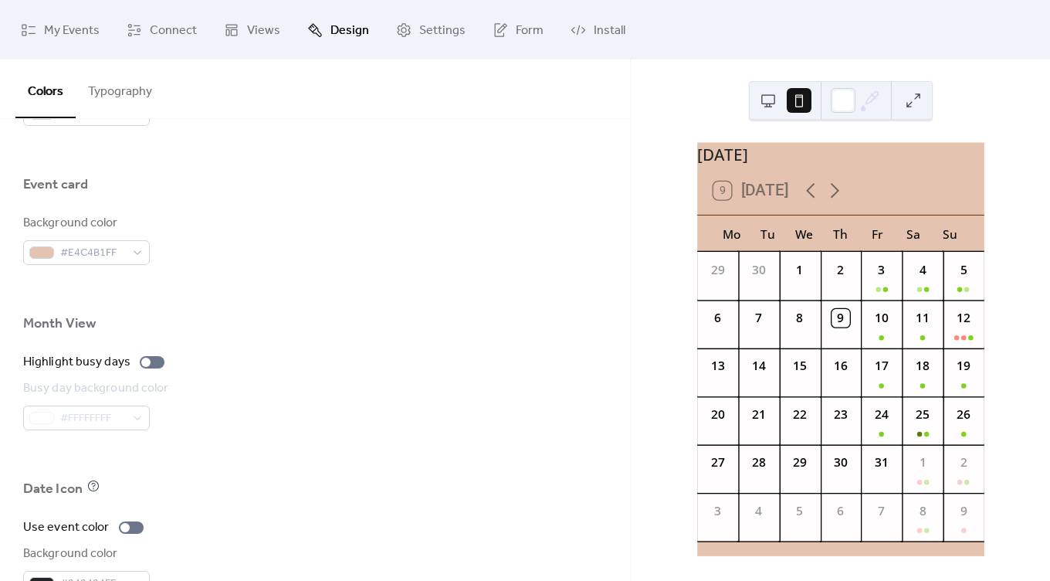
scroll to position [917, 0]
click at [891, 300] on div "3" at bounding box center [881, 276] width 41 height 48
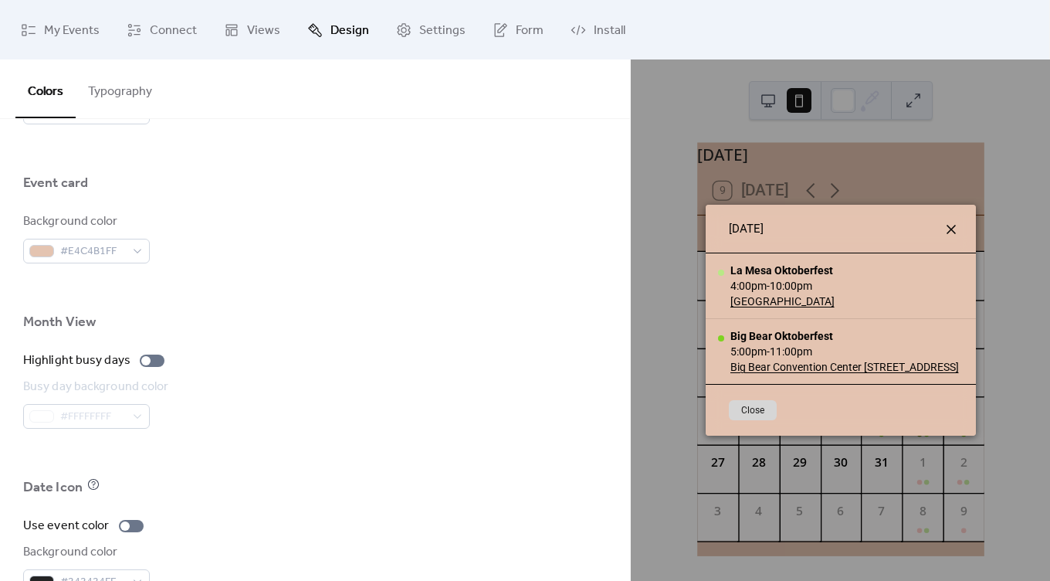
click at [961, 226] on icon at bounding box center [951, 229] width 19 height 19
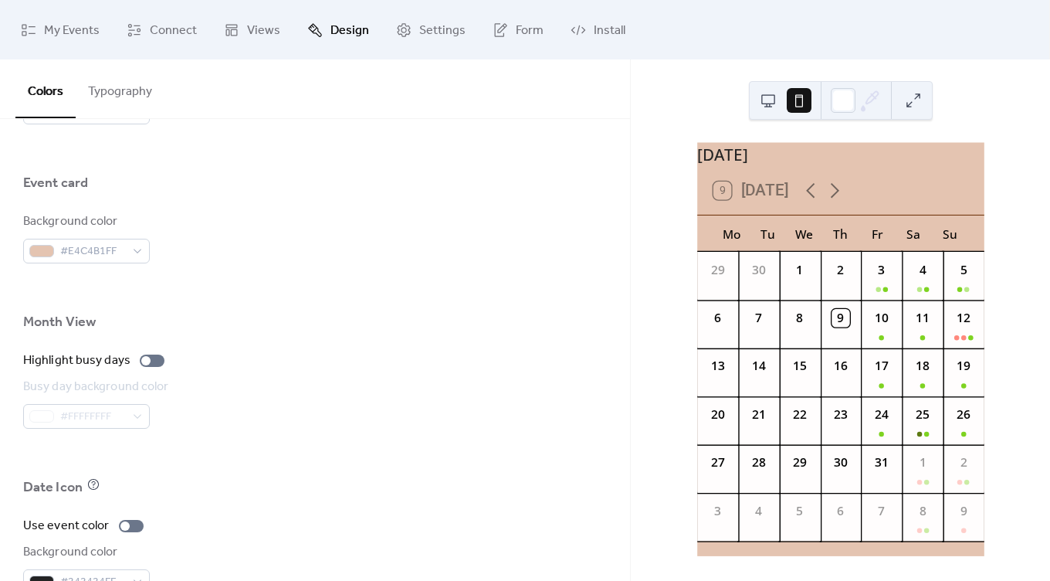
scroll to position [1033, 0]
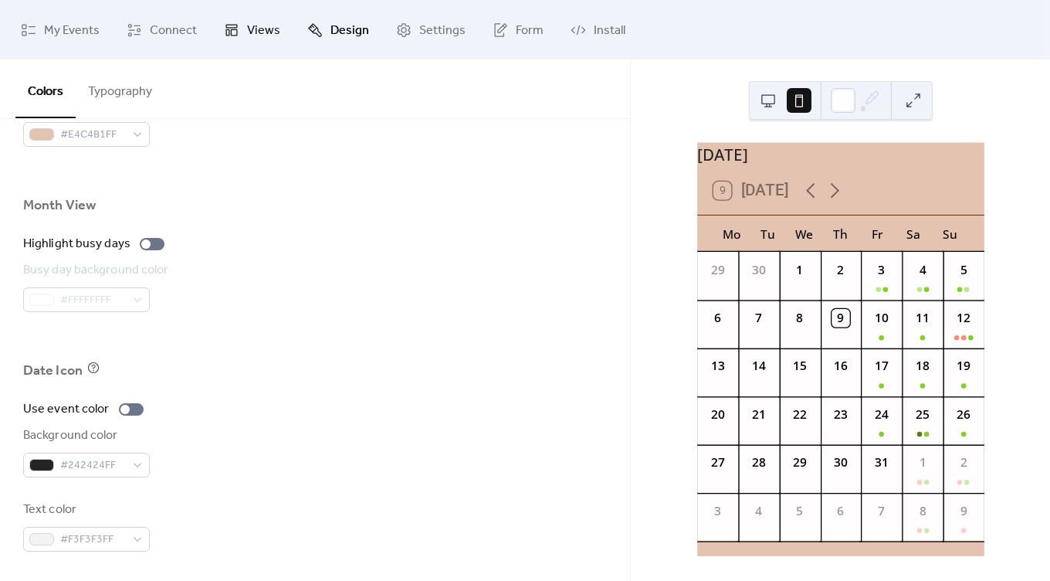
click at [266, 31] on span "Views" at bounding box center [263, 31] width 33 height 24
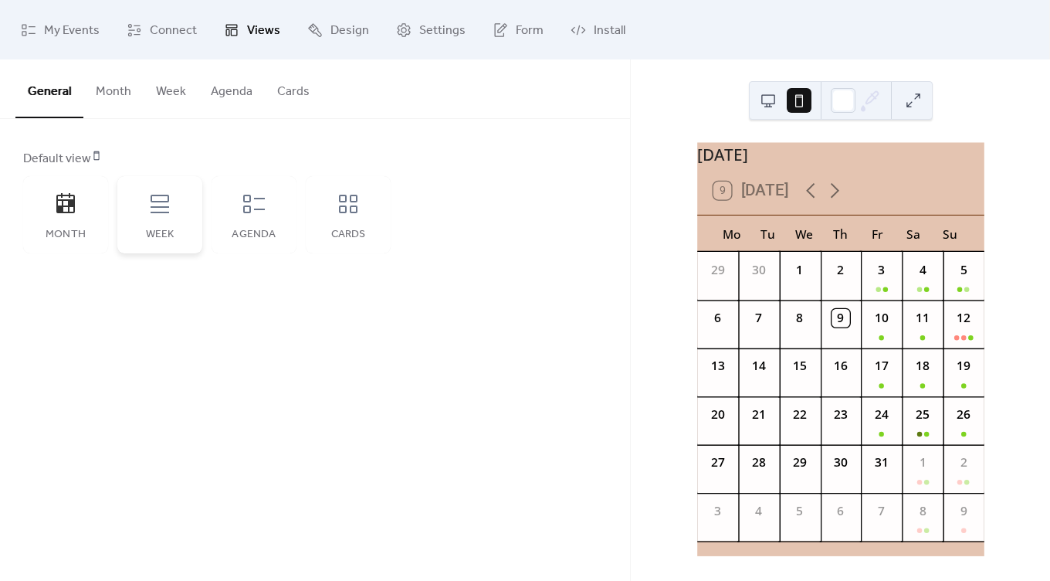
click at [163, 209] on icon at bounding box center [160, 204] width 25 height 25
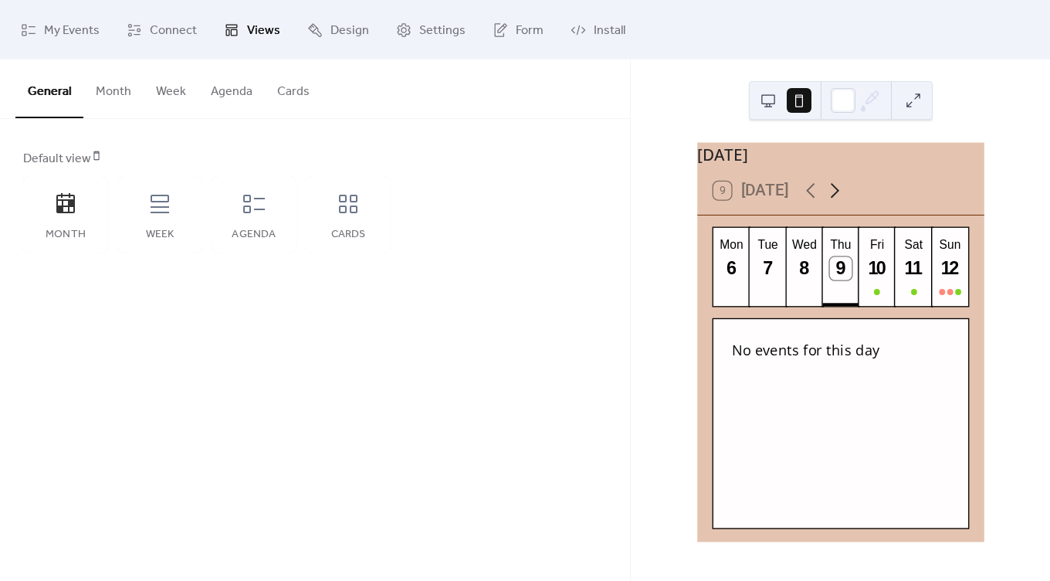
click at [839, 202] on icon at bounding box center [835, 190] width 24 height 24
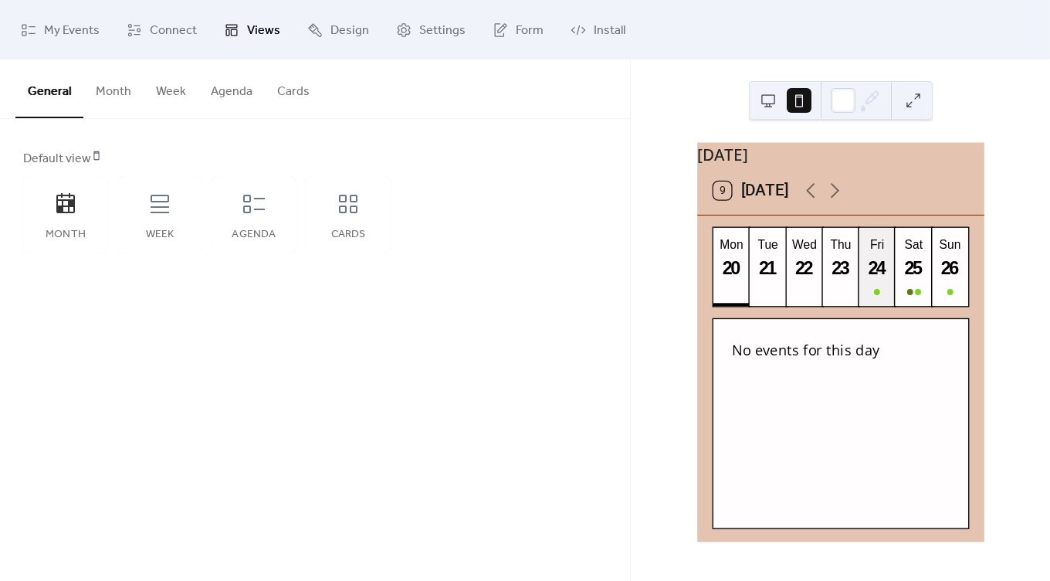
click at [883, 279] on div "24" at bounding box center [877, 268] width 22 height 22
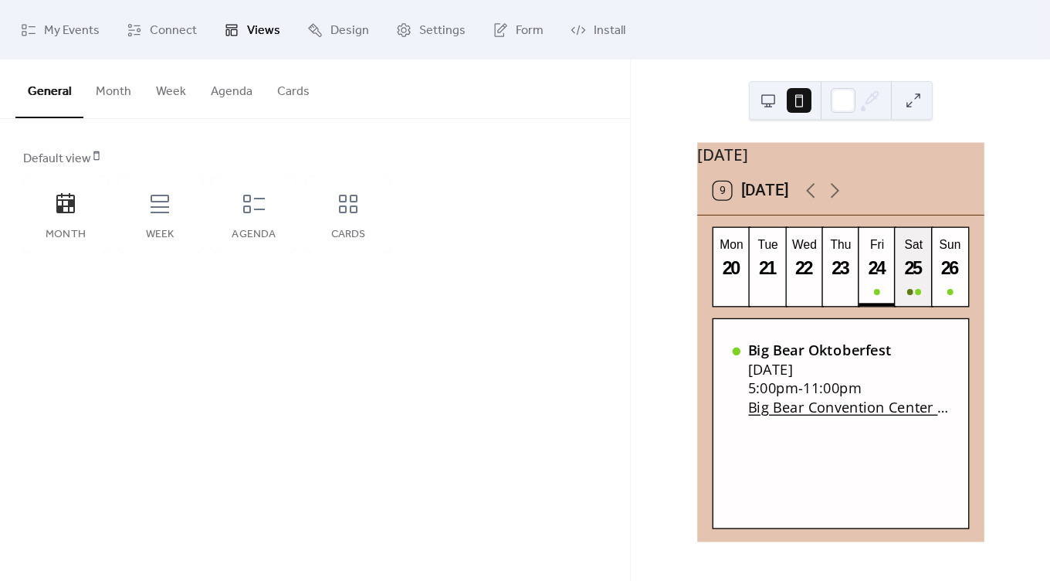
click at [914, 280] on div "25" at bounding box center [913, 268] width 22 height 22
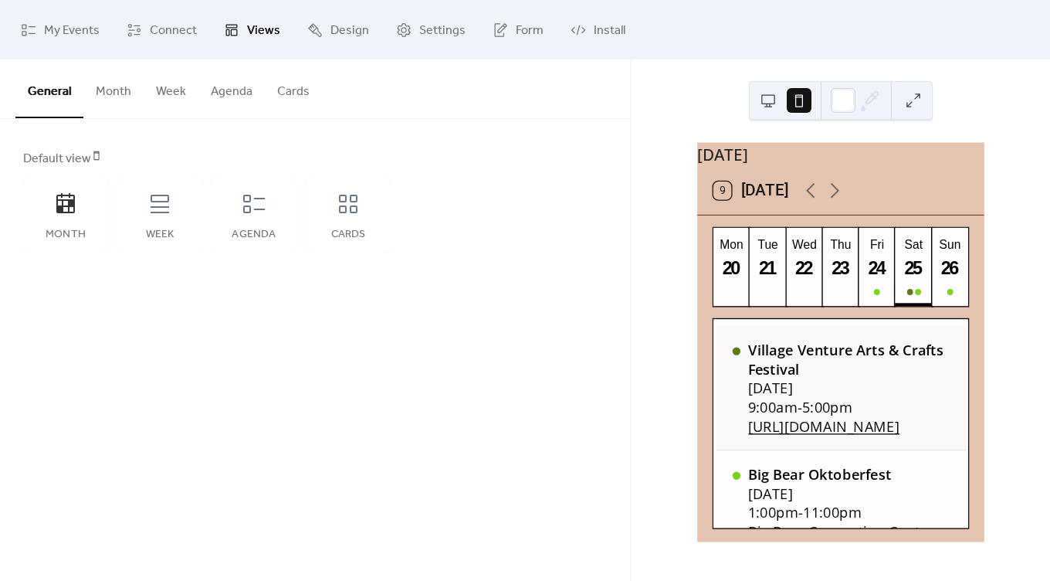
scroll to position [33, 0]
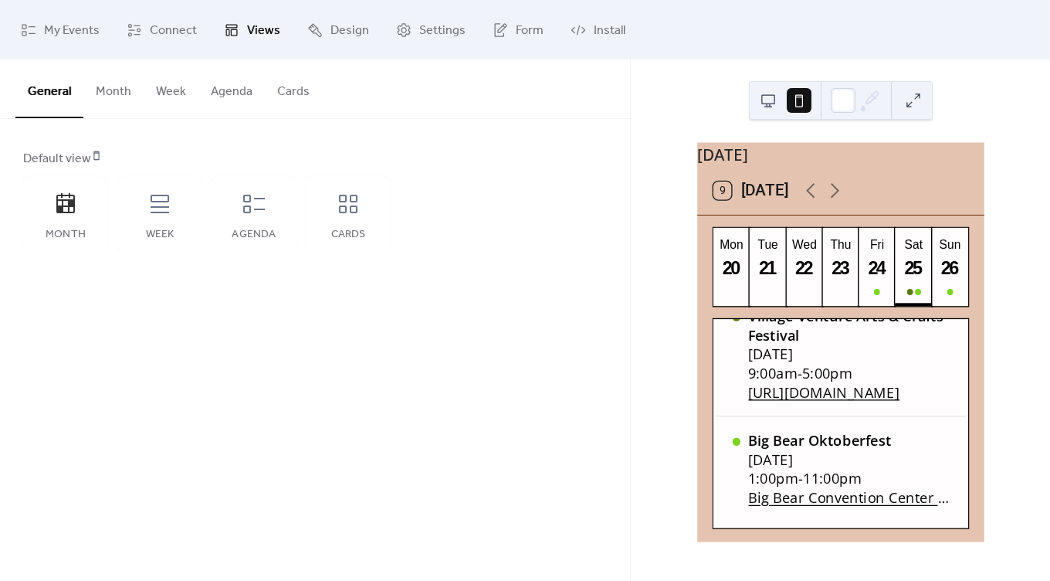
click at [770, 110] on button at bounding box center [768, 100] width 25 height 25
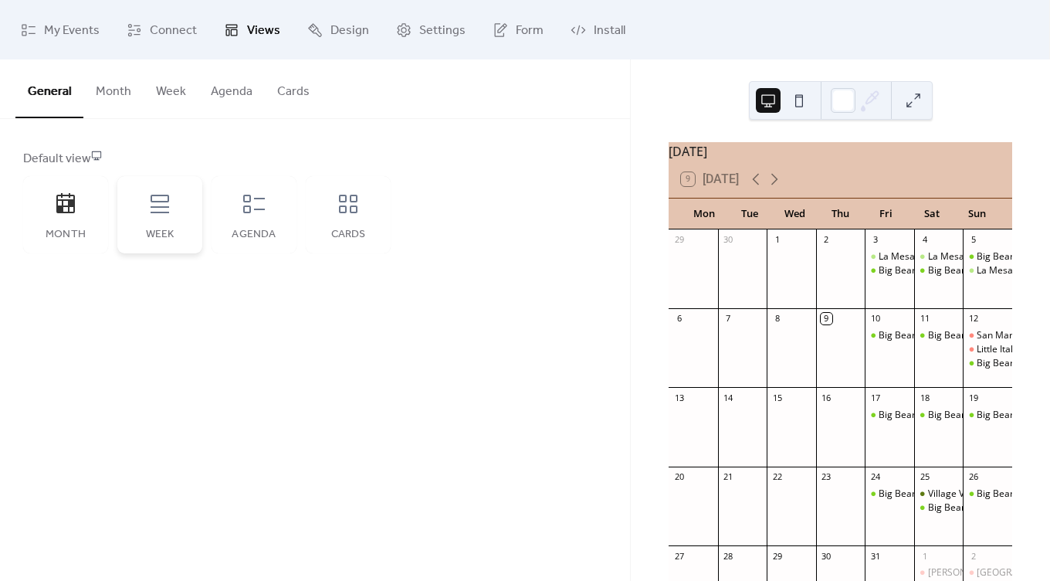
click at [168, 208] on icon at bounding box center [160, 204] width 25 height 25
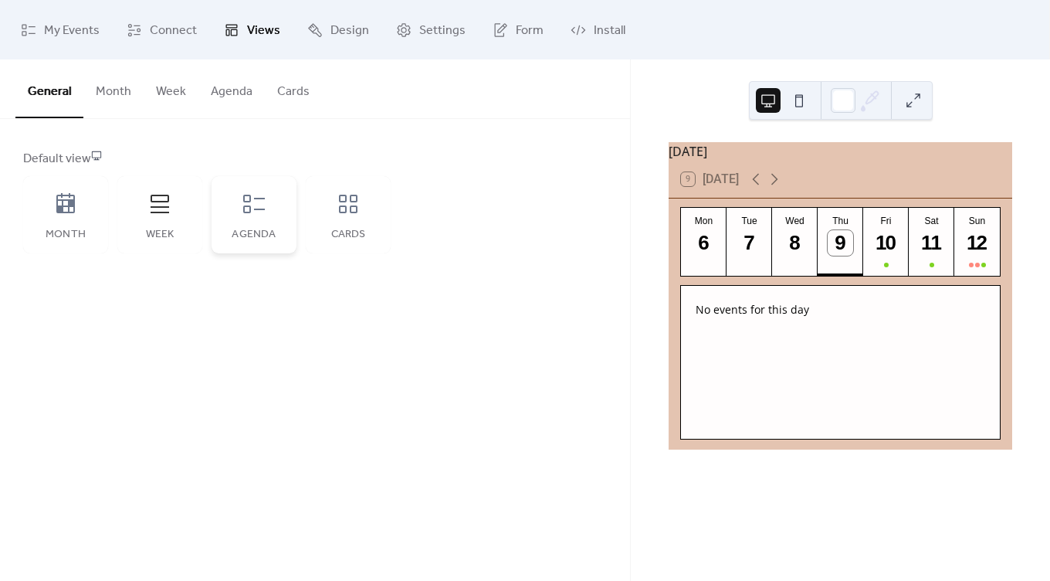
click at [283, 205] on div "Agenda" at bounding box center [254, 214] width 85 height 77
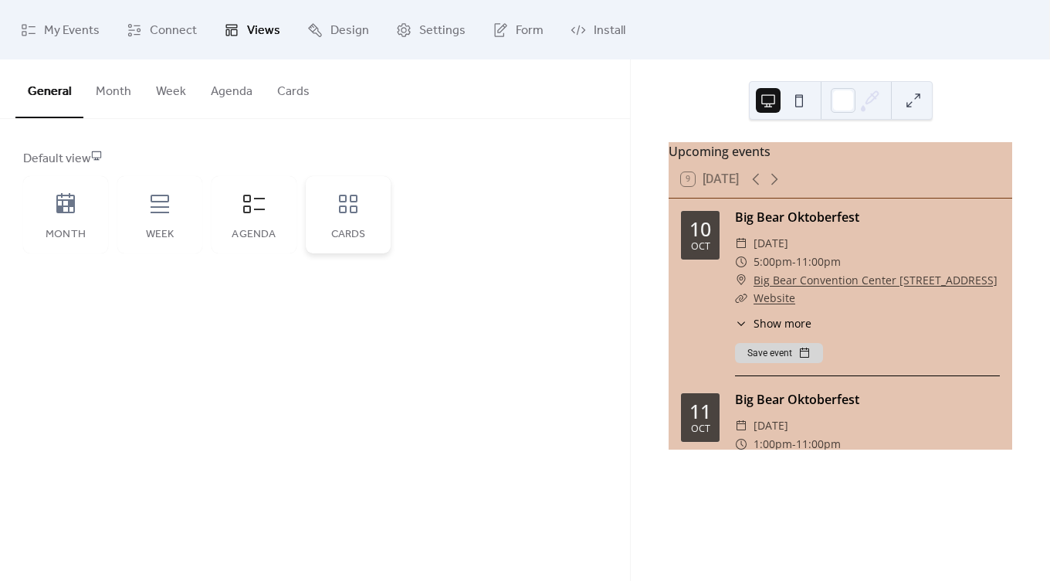
click at [366, 229] on div "Cards" at bounding box center [348, 235] width 54 height 12
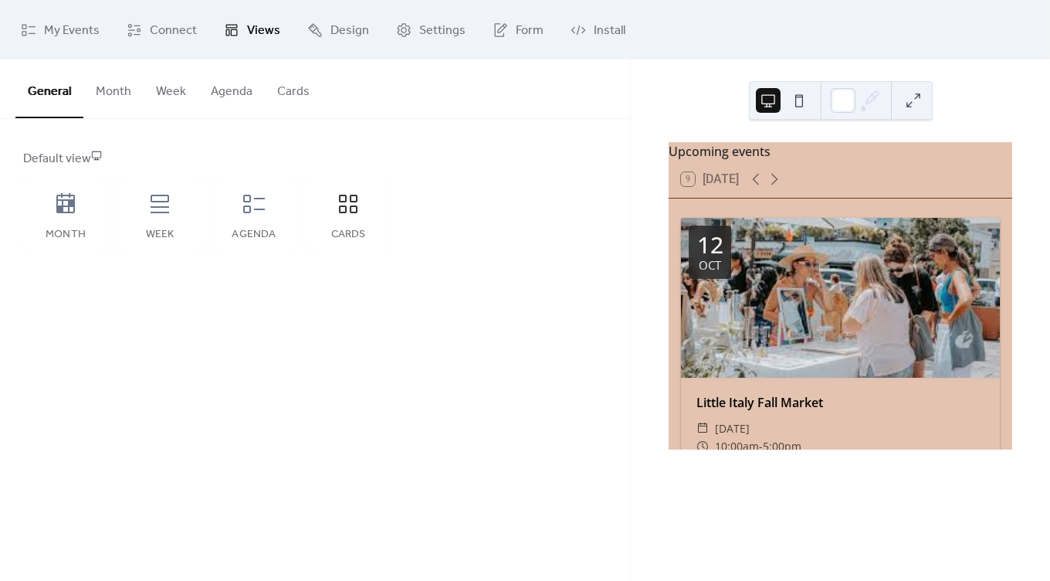
scroll to position [1284, 0]
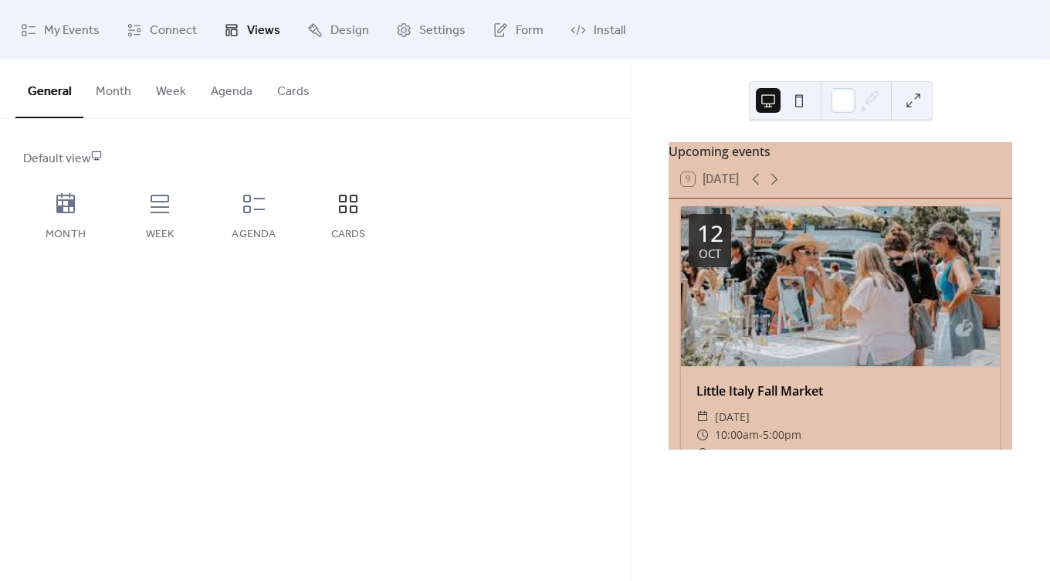
click at [797, 99] on button at bounding box center [799, 100] width 25 height 25
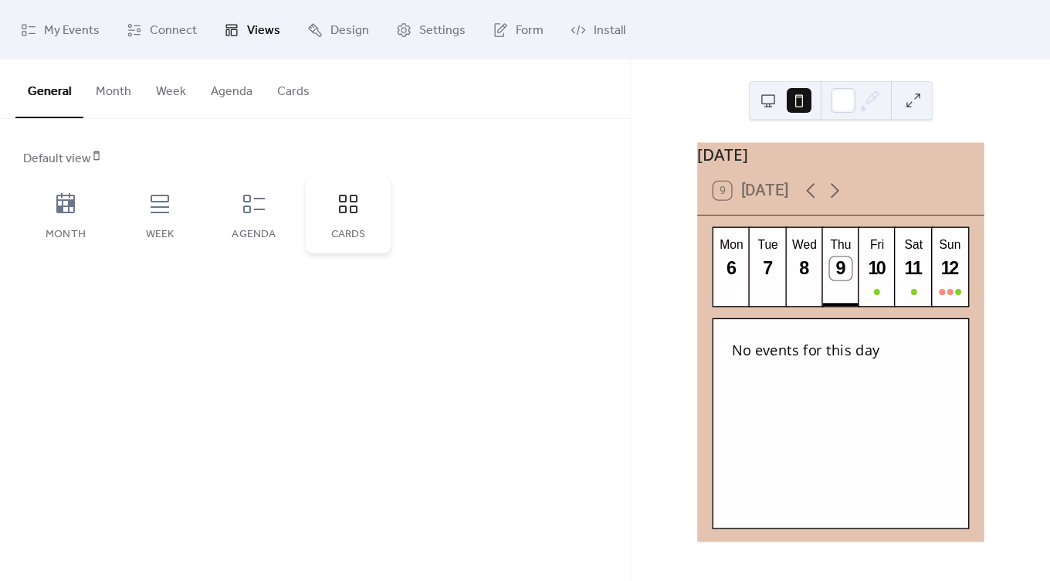
click at [327, 213] on div "Cards" at bounding box center [348, 214] width 85 height 77
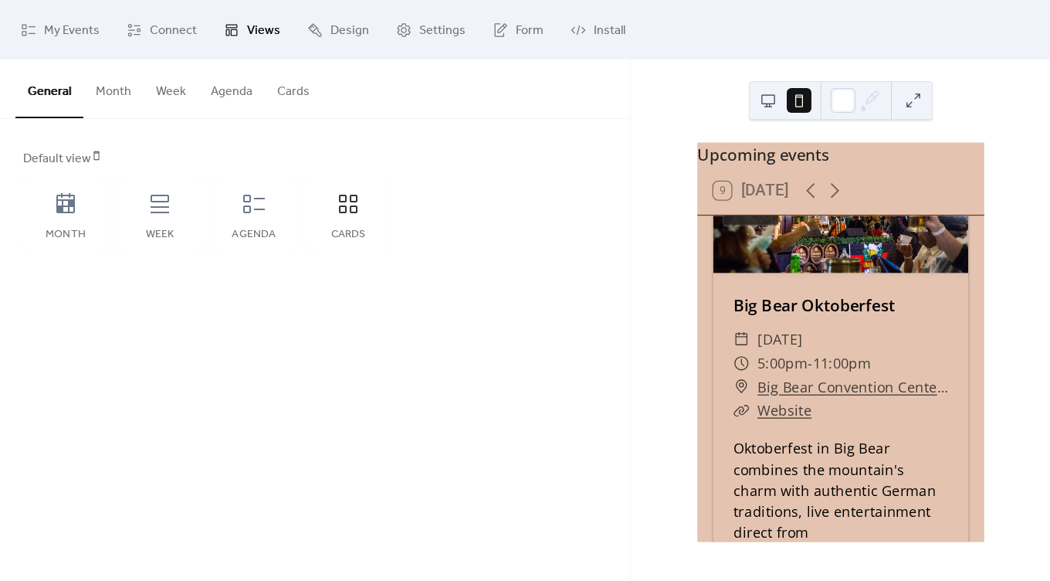
scroll to position [46, 0]
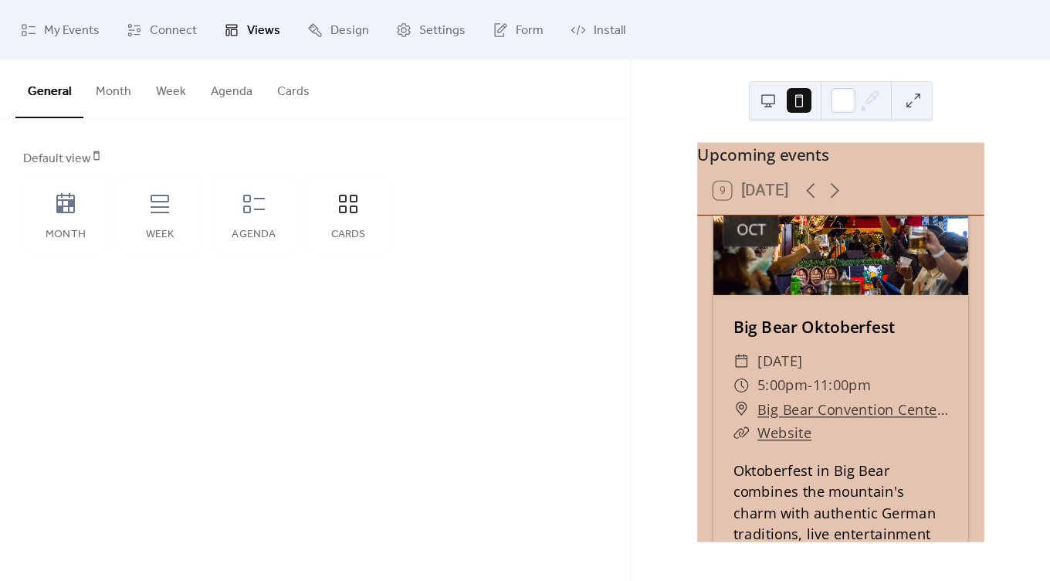
click at [754, 199] on div "9 [DATE]" at bounding box center [751, 191] width 76 height 18
click at [257, 192] on icon at bounding box center [254, 204] width 25 height 25
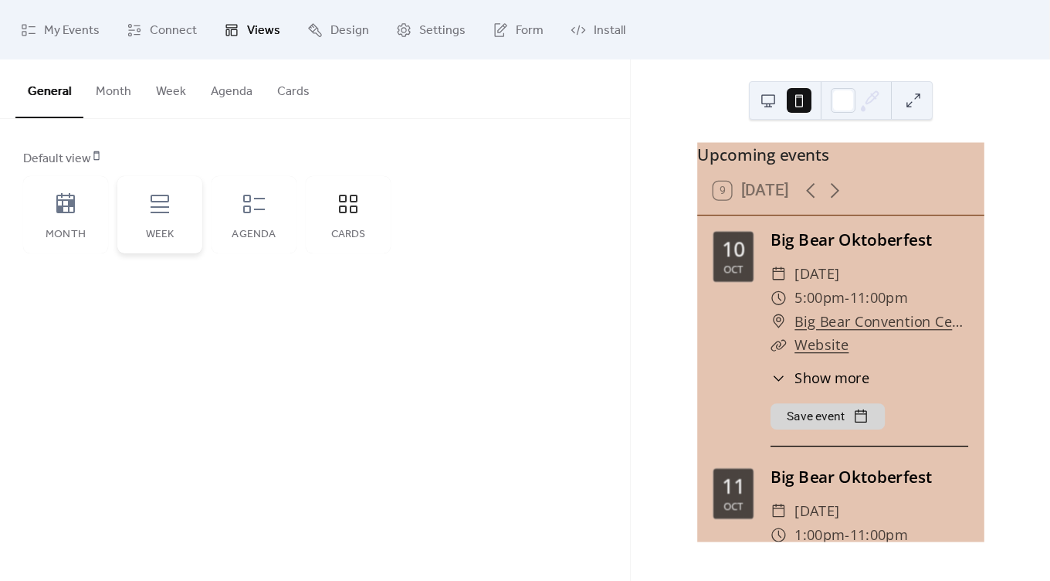
click at [147, 232] on div "Week" at bounding box center [160, 235] width 54 height 12
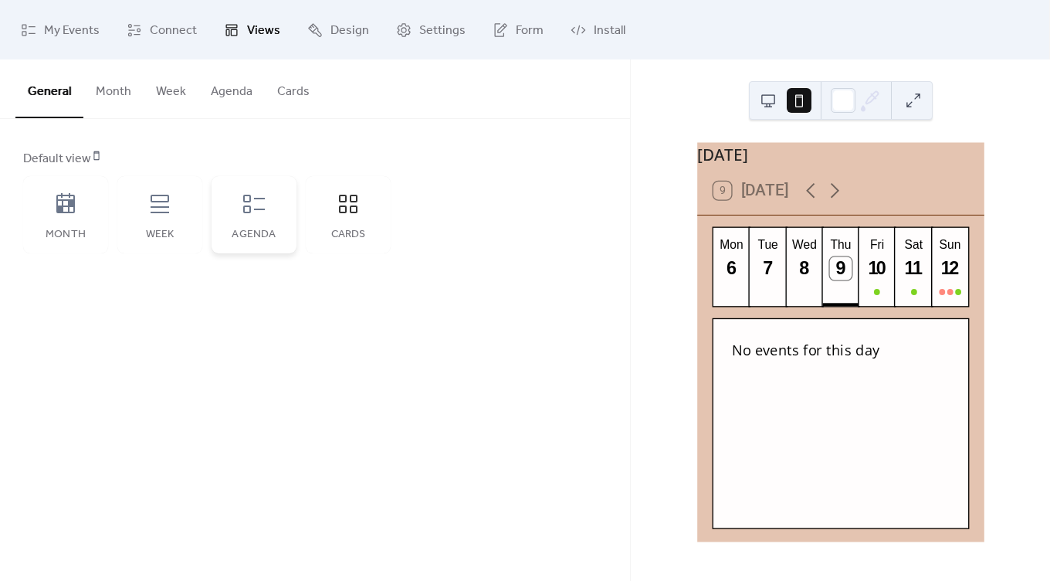
click at [262, 232] on div "Agenda" at bounding box center [254, 235] width 54 height 12
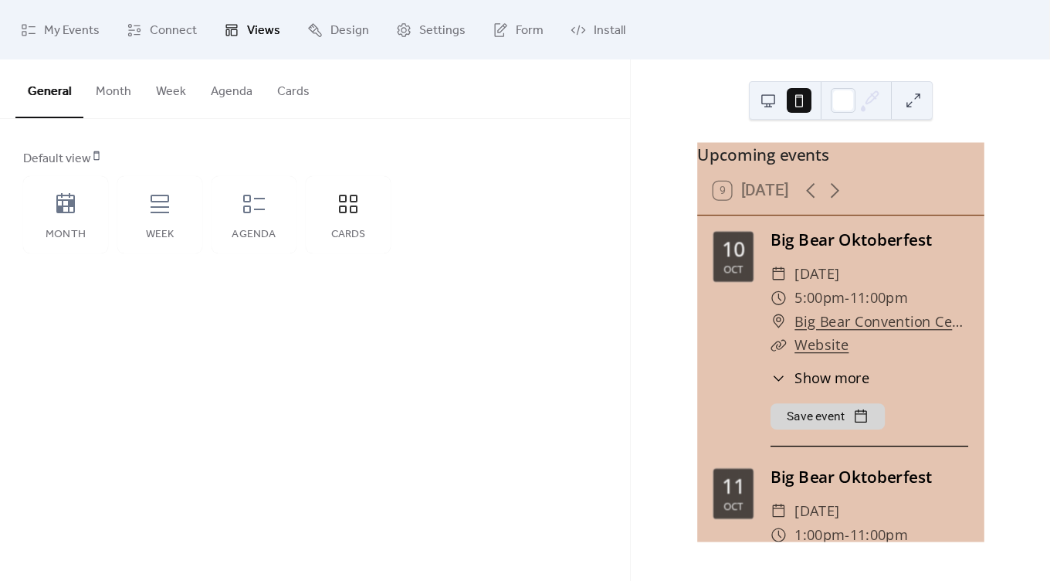
click at [765, 101] on button at bounding box center [768, 100] width 25 height 25
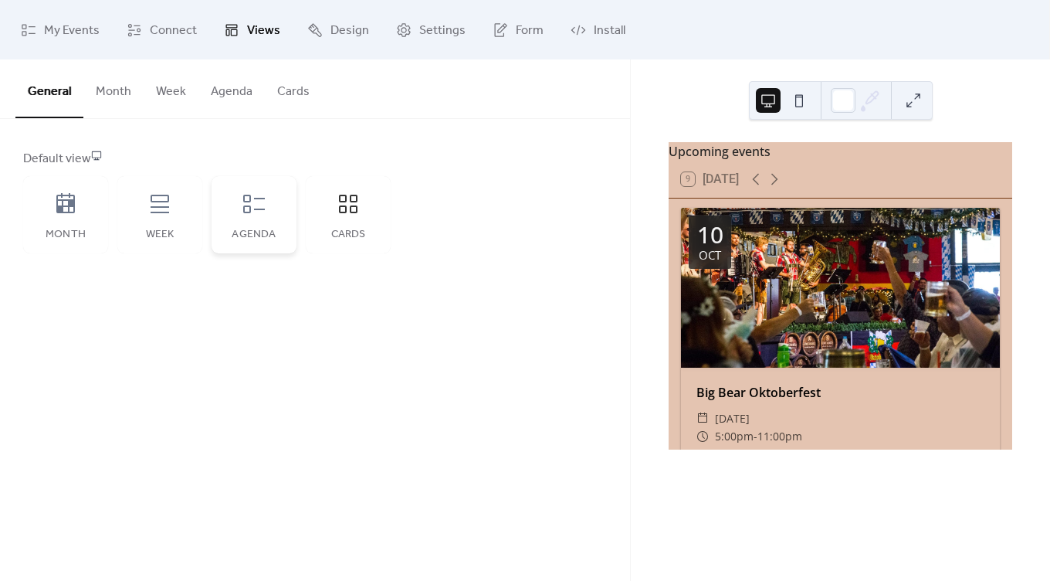
click at [239, 212] on div "Agenda" at bounding box center [254, 214] width 85 height 77
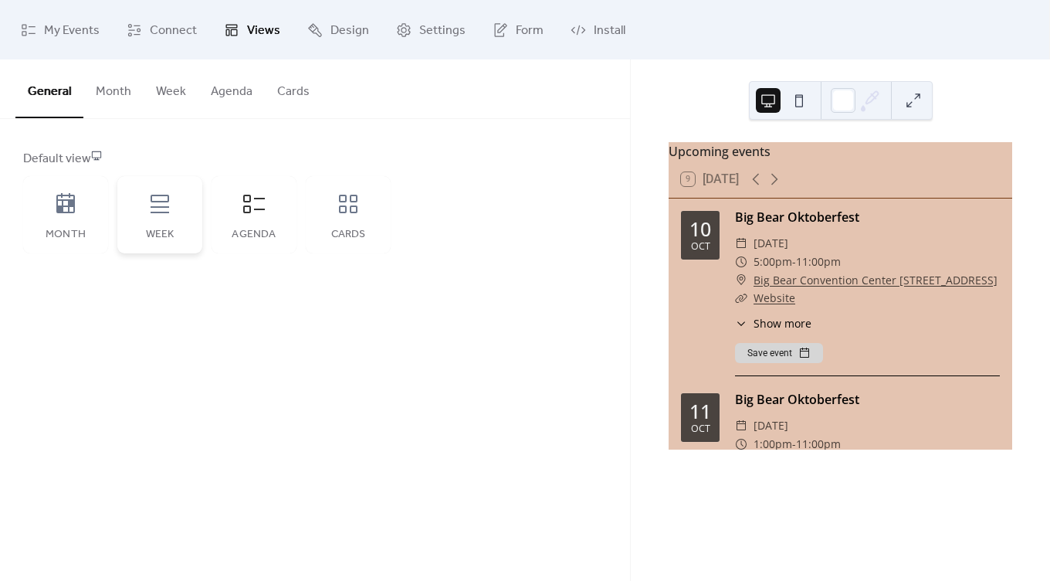
click at [153, 212] on icon at bounding box center [160, 204] width 25 height 25
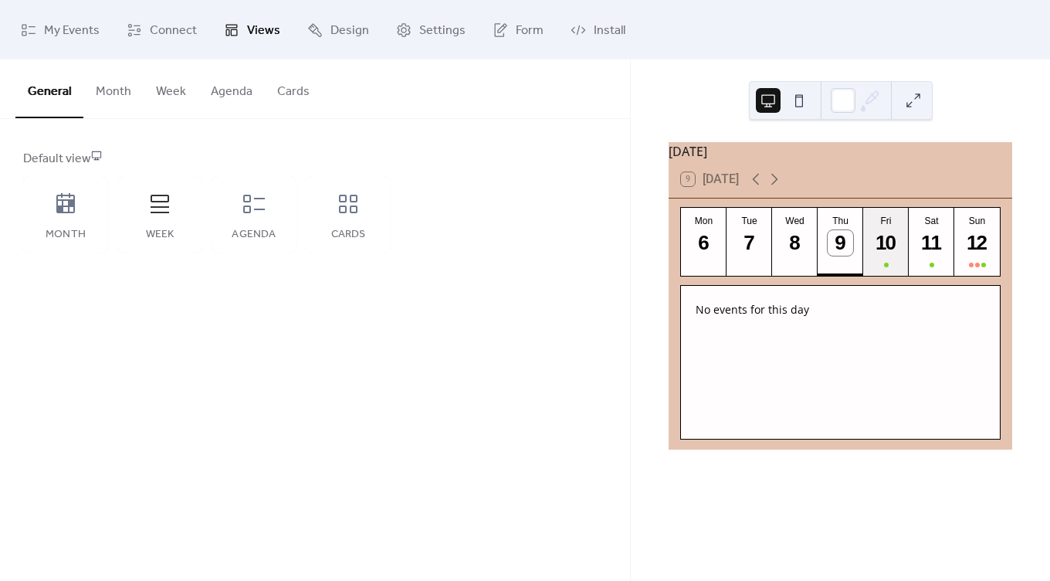
click at [884, 243] on div "10" at bounding box center [886, 242] width 25 height 25
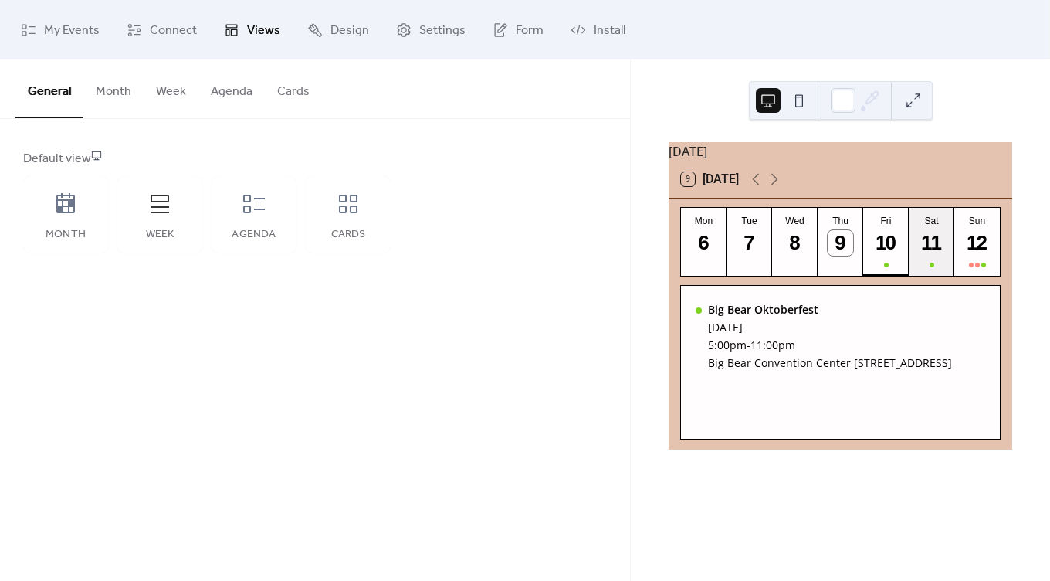
click at [928, 246] on div "11" at bounding box center [931, 242] width 25 height 25
click at [853, 370] on link "Big Bear Convention Center [STREET_ADDRESS]" at bounding box center [830, 362] width 244 height 15
click at [712, 255] on div "6" at bounding box center [703, 242] width 25 height 25
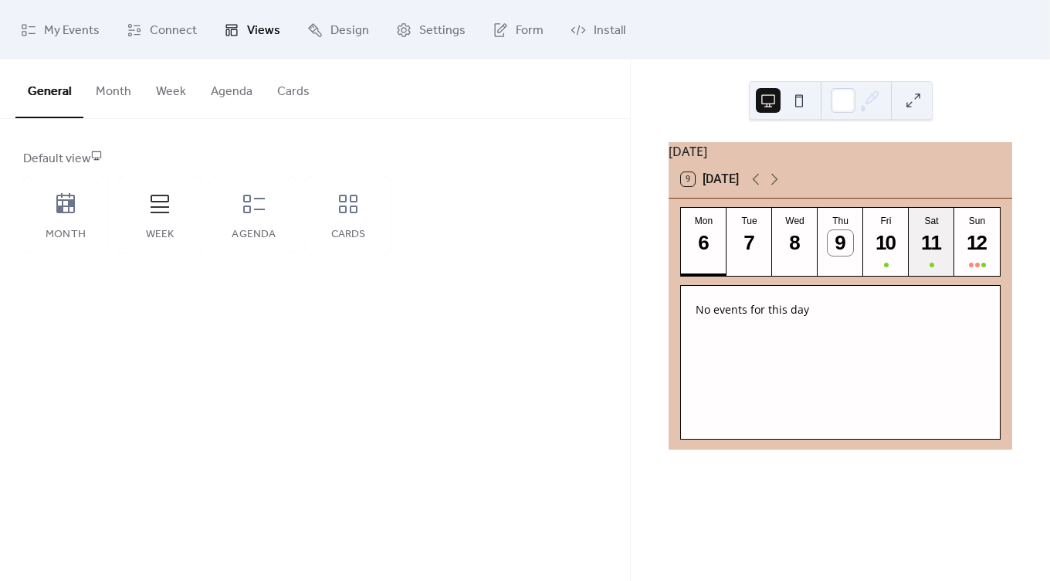
click at [936, 253] on div "11" at bounding box center [931, 242] width 25 height 25
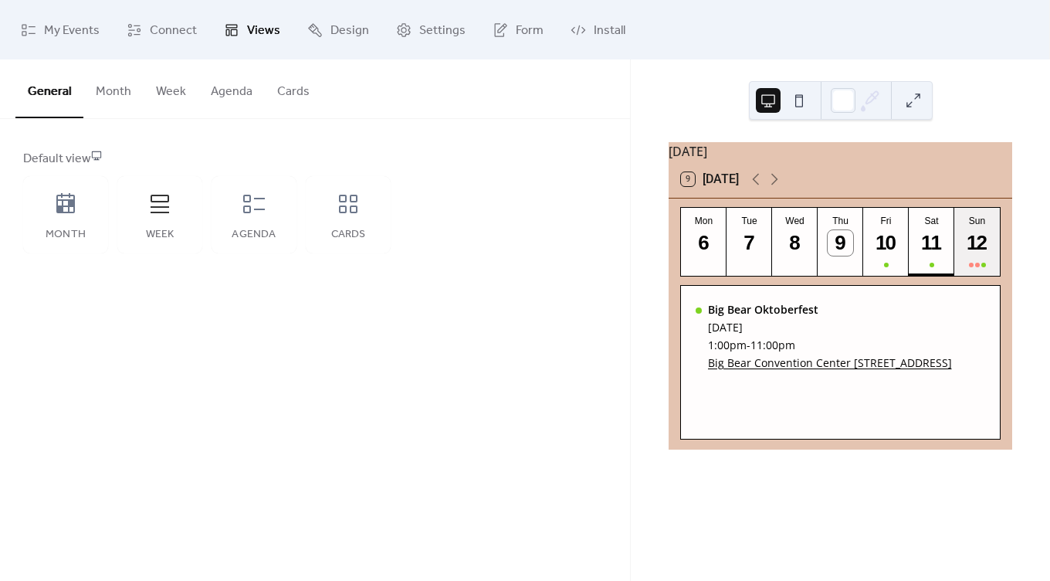
click at [956, 255] on button "Sun 12" at bounding box center [978, 242] width 46 height 68
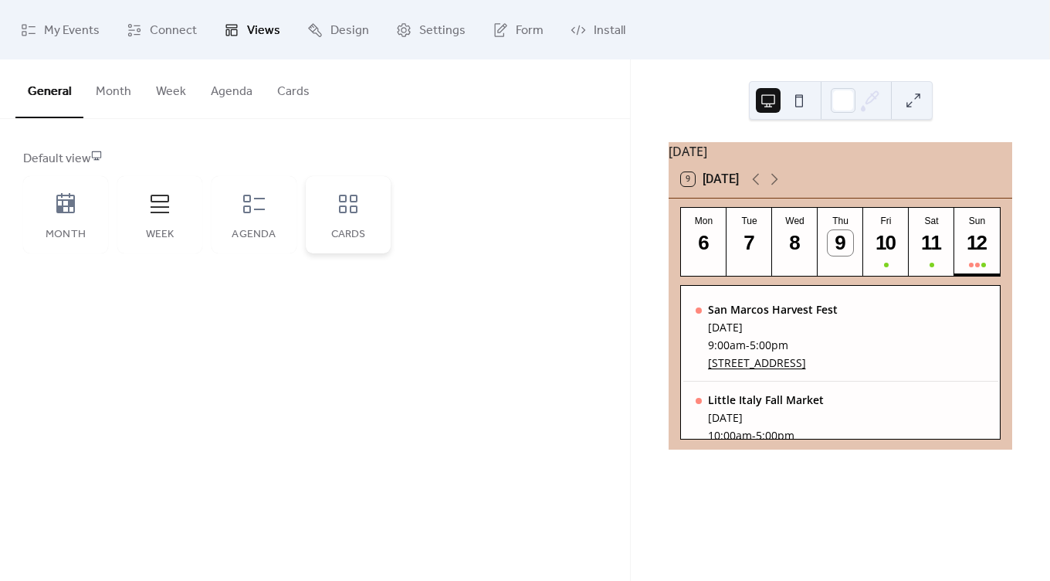
click at [358, 212] on icon at bounding box center [348, 204] width 25 height 25
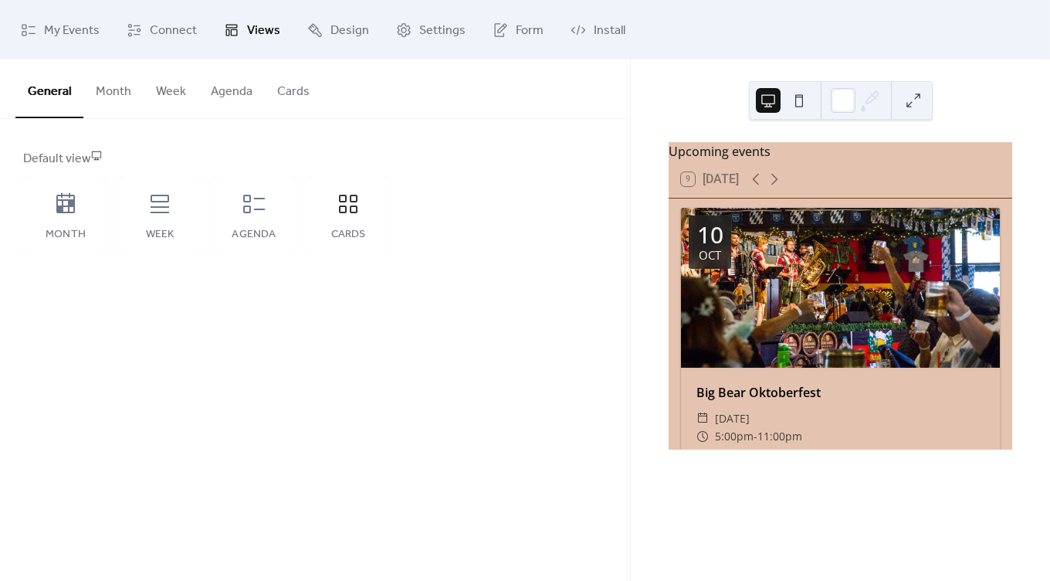
click at [791, 96] on button at bounding box center [799, 100] width 25 height 25
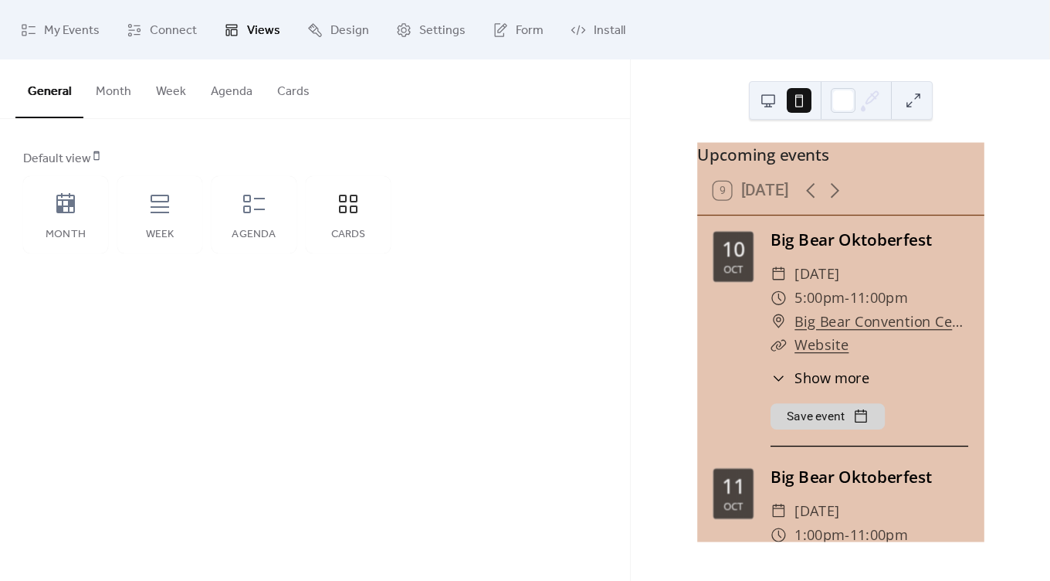
click at [766, 103] on button at bounding box center [768, 100] width 25 height 25
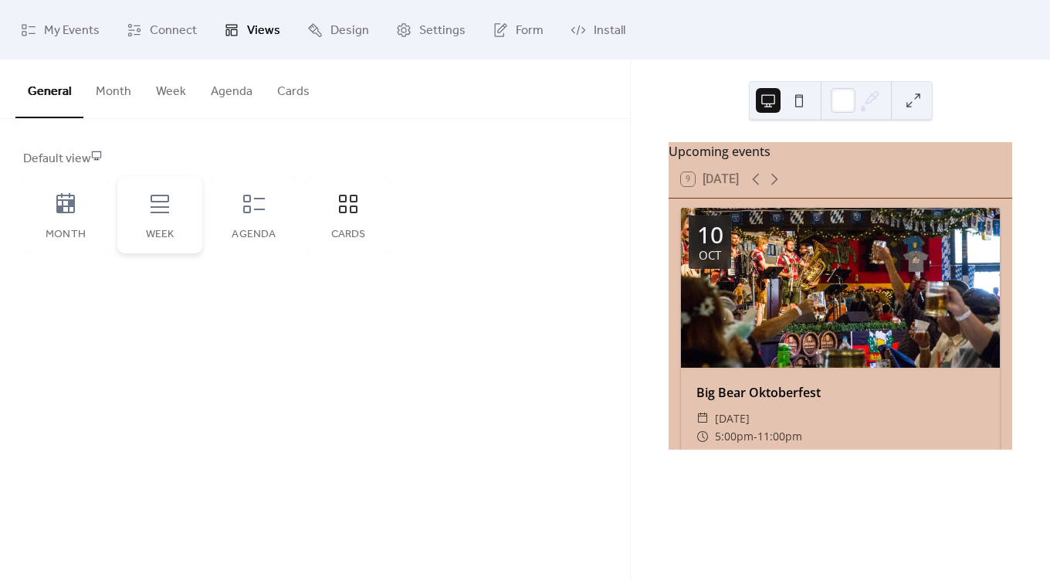
click at [156, 223] on div "Week" at bounding box center [159, 214] width 85 height 77
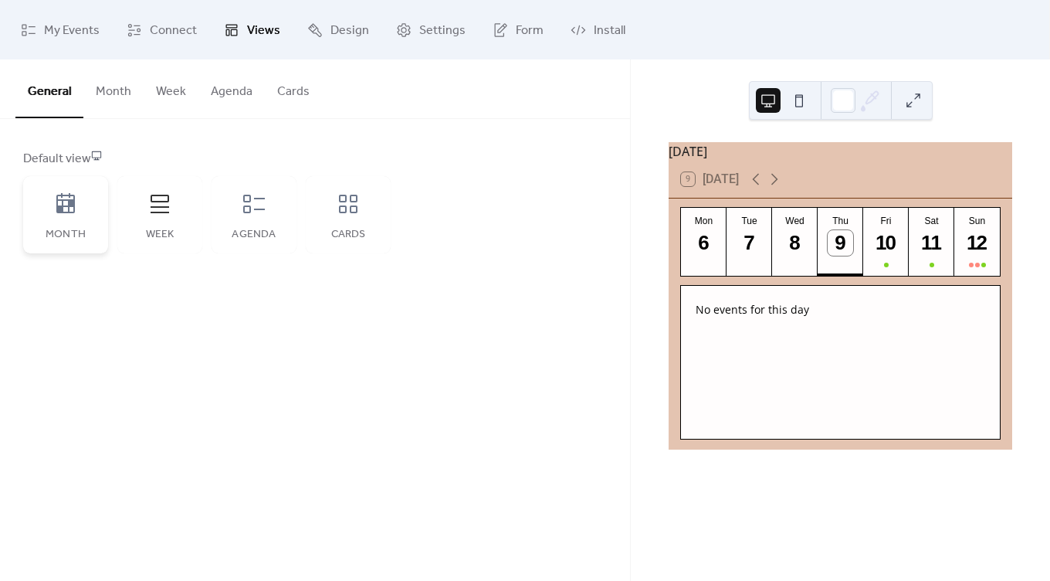
click at [53, 219] on div "Month" at bounding box center [65, 214] width 85 height 77
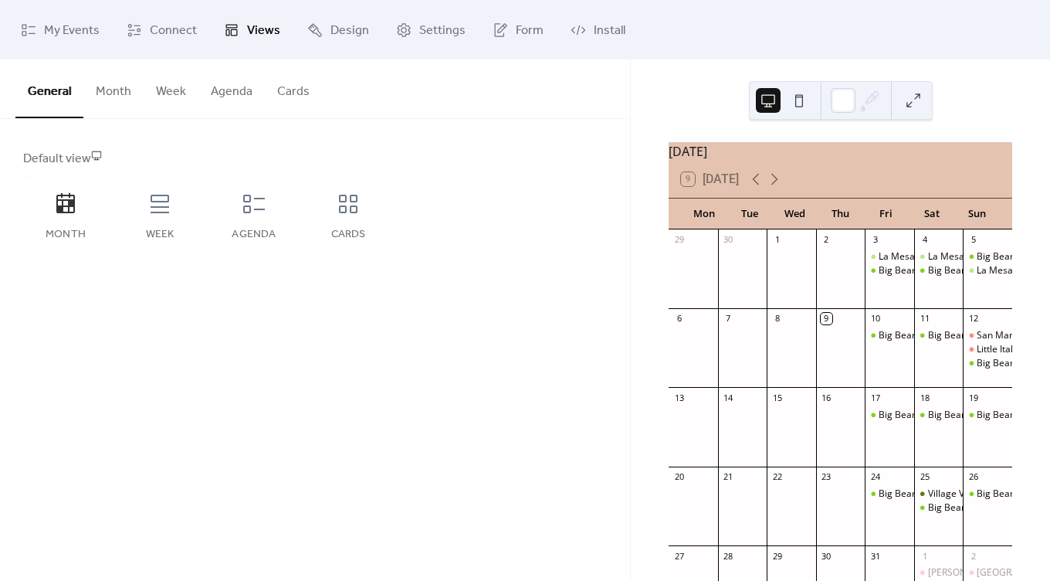
click at [872, 342] on div "Big Bear Oktoberfest" at bounding box center [889, 335] width 49 height 13
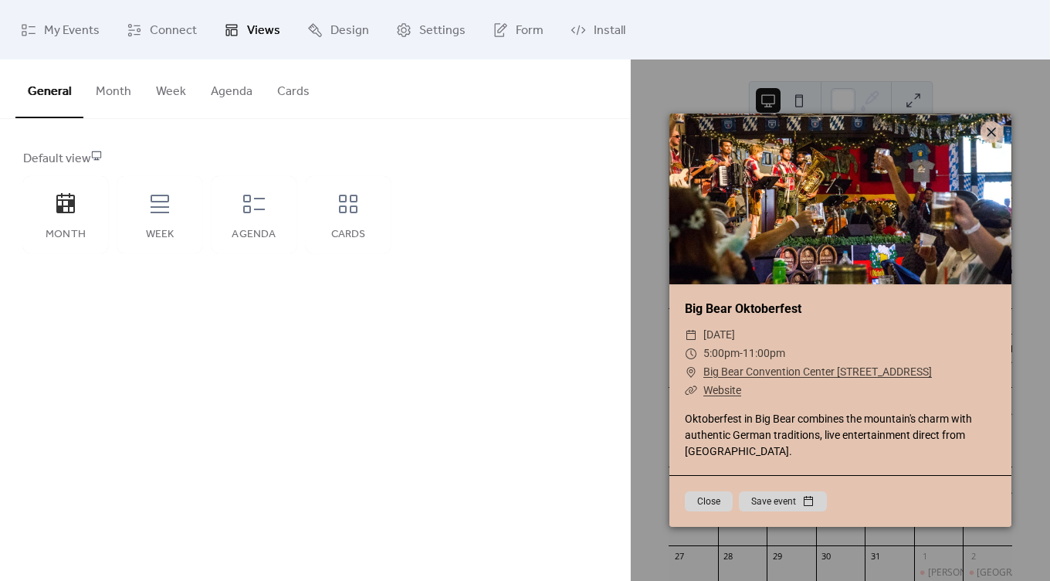
click at [531, 292] on div "General Month Week Agenda Cards Default view Month Week Agenda Cards Disabled 🔒…" at bounding box center [315, 319] width 630 height 521
click at [718, 507] on button "Close" at bounding box center [709, 501] width 48 height 20
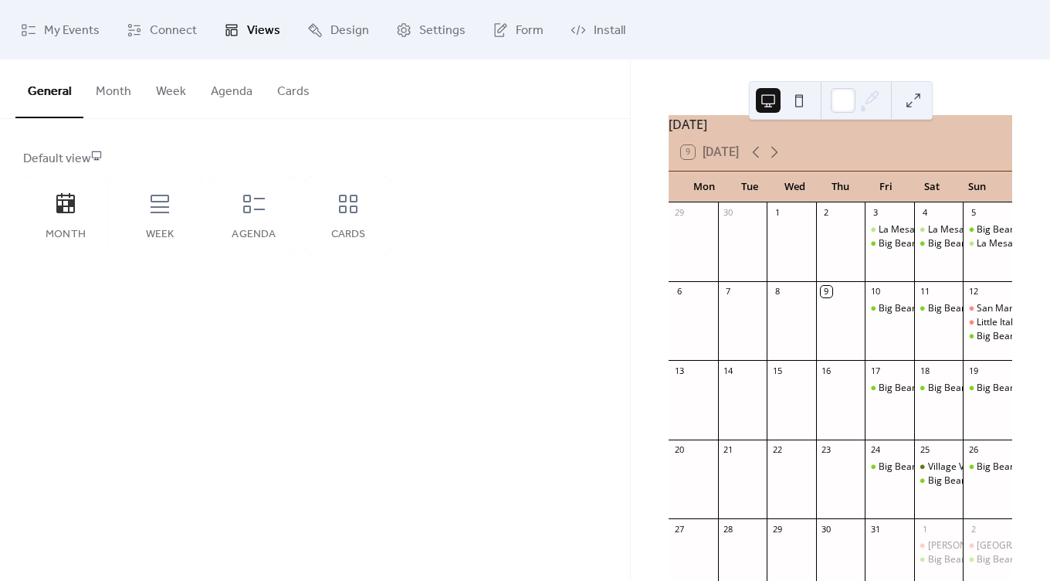
scroll to position [0, 0]
